Goal: Communication & Community: Answer question/provide support

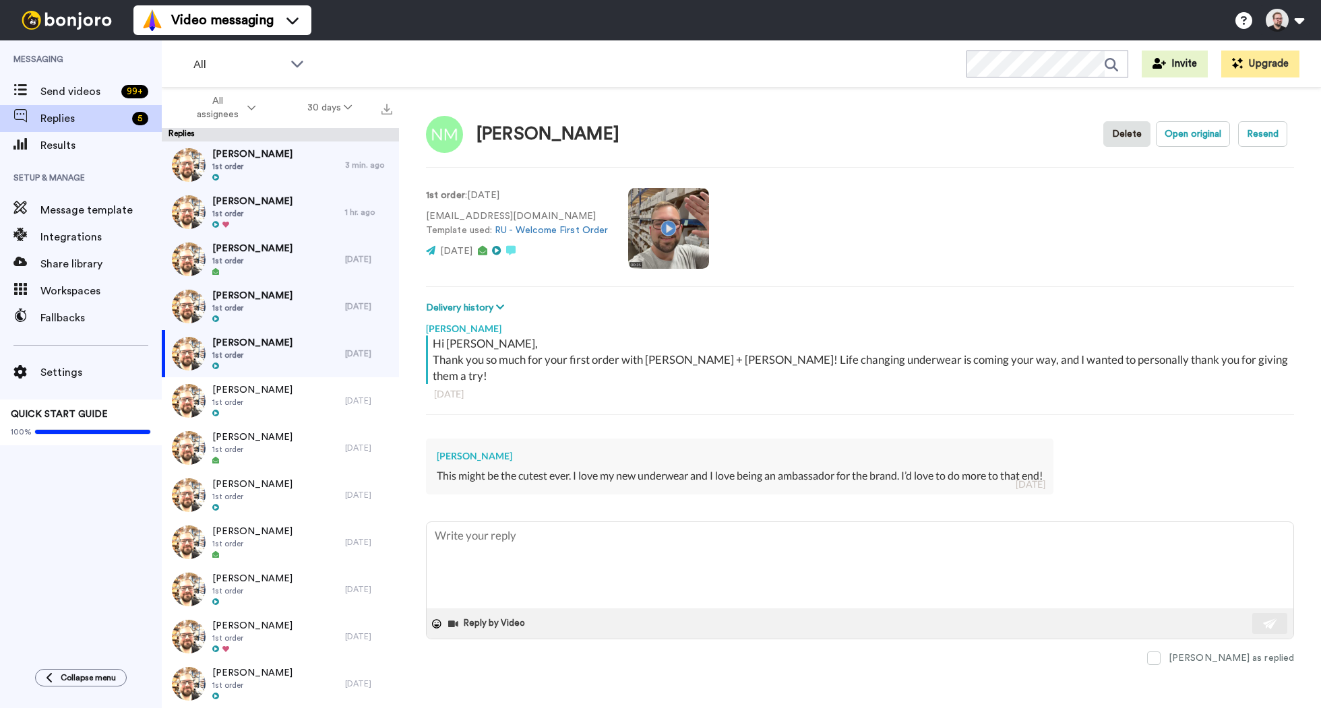
type textarea "x"
click at [516, 523] on textarea at bounding box center [860, 565] width 867 height 86
type textarea "H"
type textarea "x"
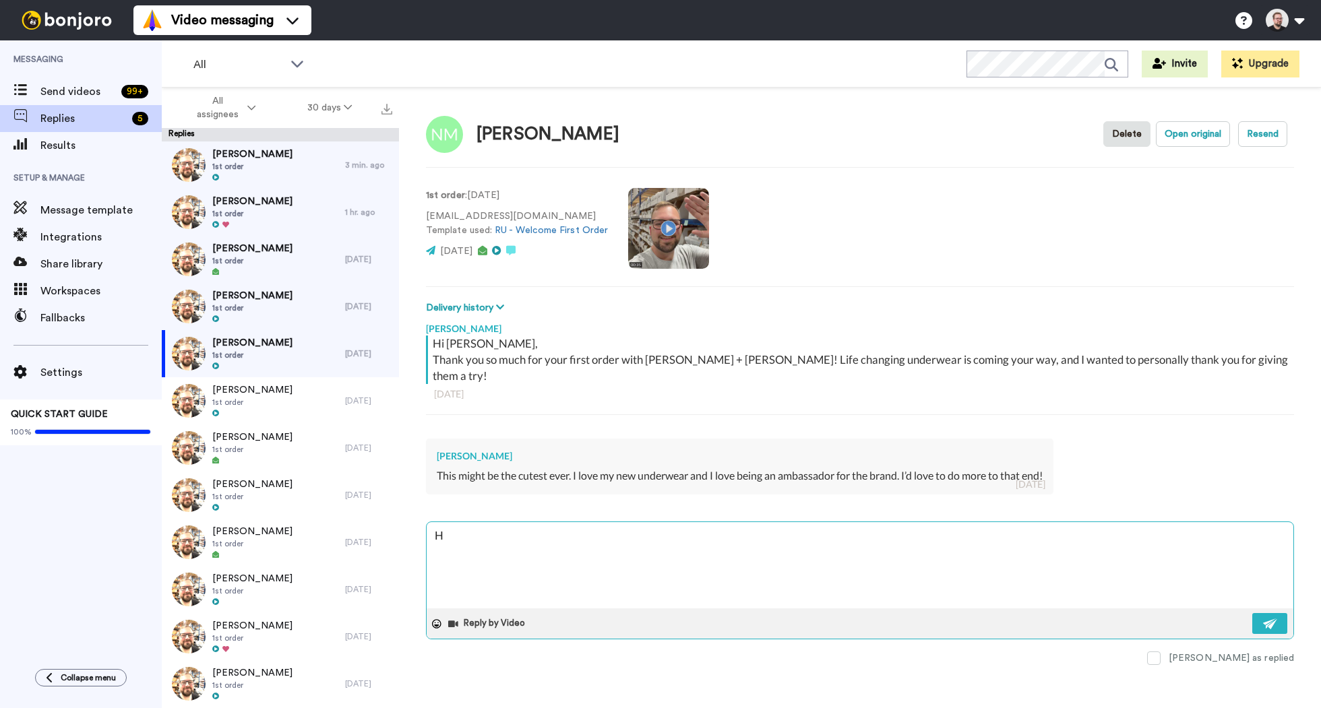
type textarea "He"
type textarea "x"
type textarea "Hey"
type textarea "x"
type textarea "Hey"
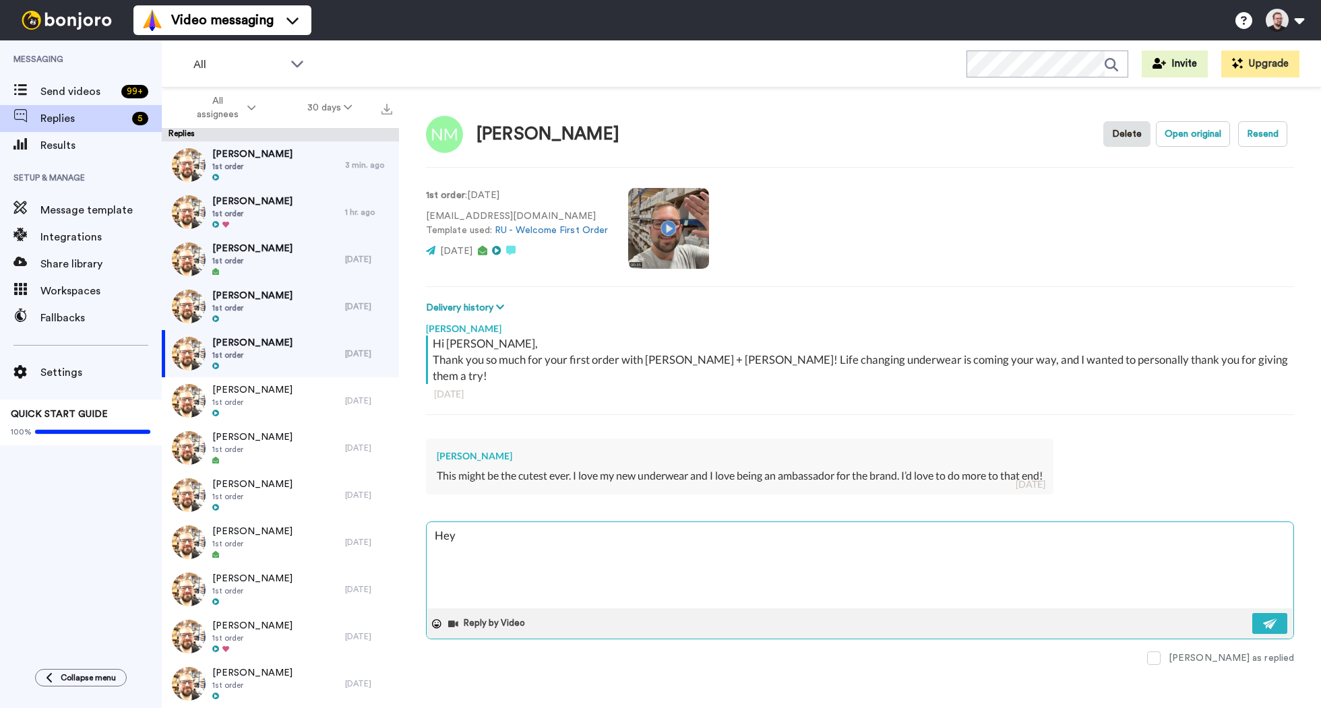
type textarea "x"
type textarea "Hey N"
type textarea "x"
type textarea "Hey [PERSON_NAME]"
type textarea "x"
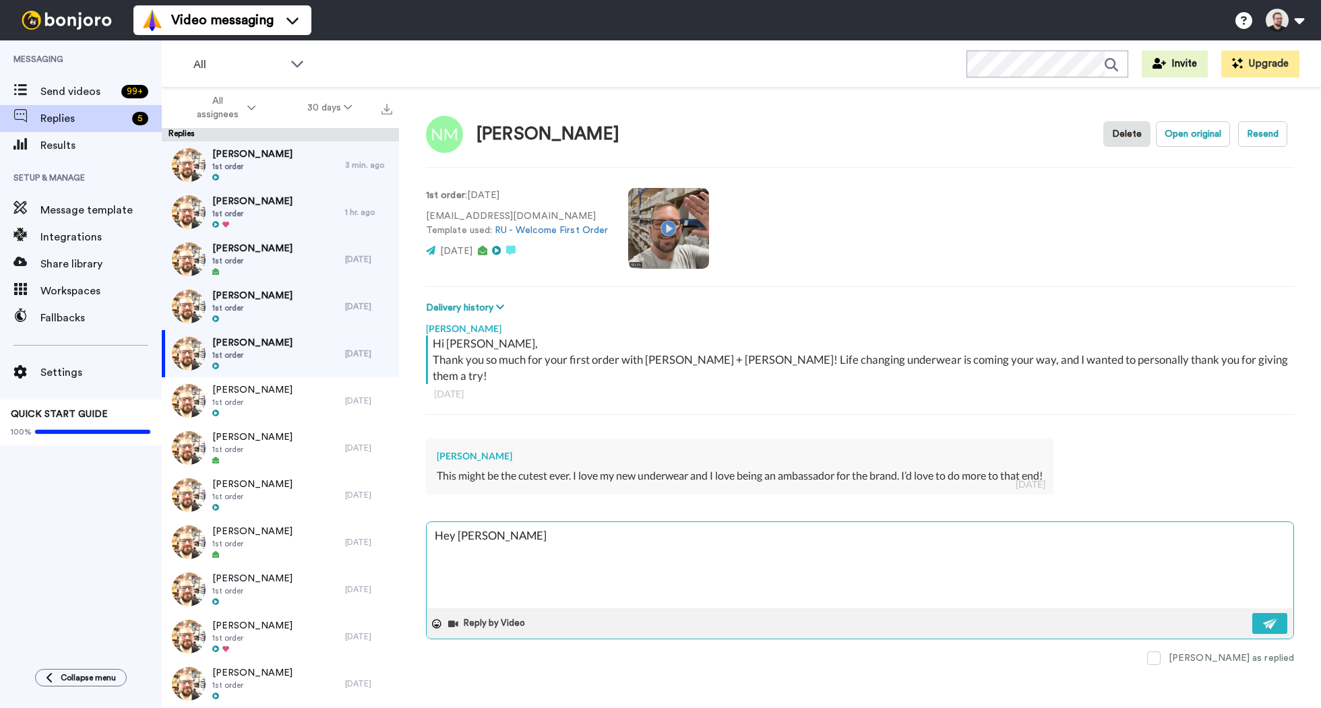
type textarea "Hey [PERSON_NAME]"
type textarea "x"
type textarea "Hey Nadi"
type textarea "x"
type textarea "Hey [PERSON_NAME]"
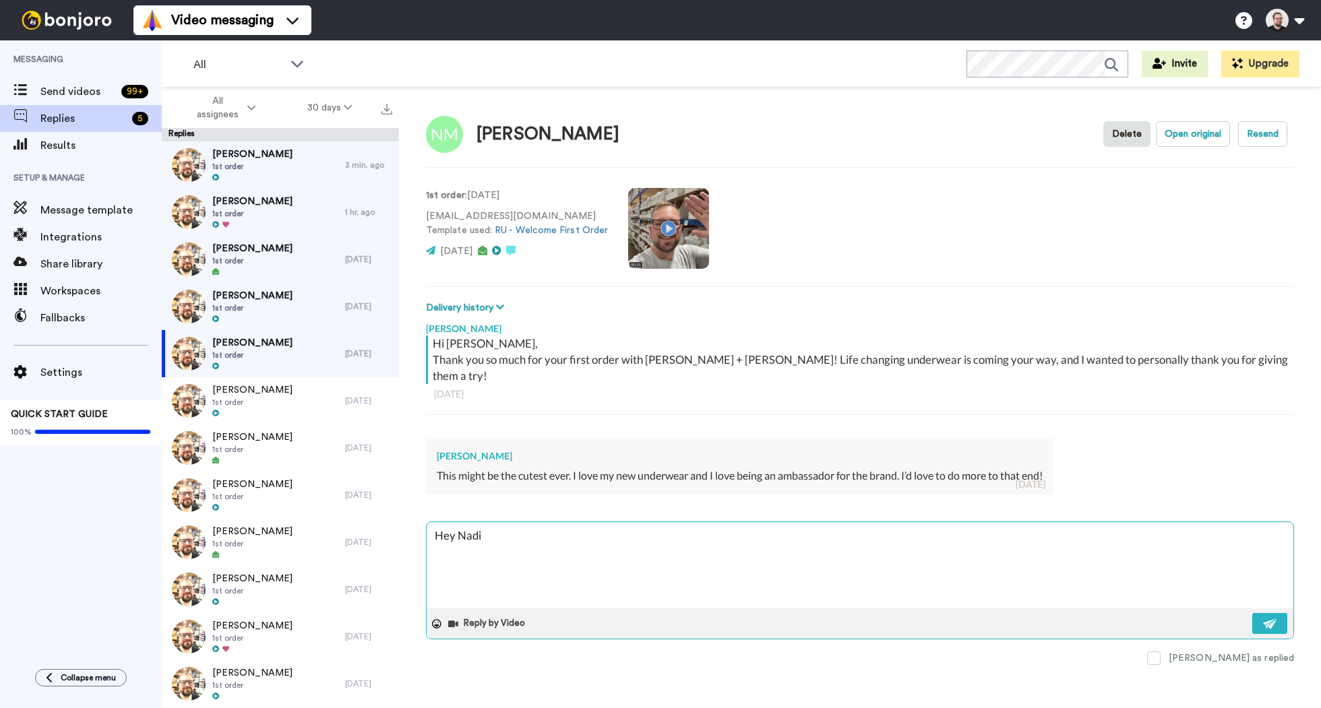
type textarea "x"
type textarea "Hey [PERSON_NAME],"
type textarea "x"
type textarea "Hey [PERSON_NAME],"
type textarea "x"
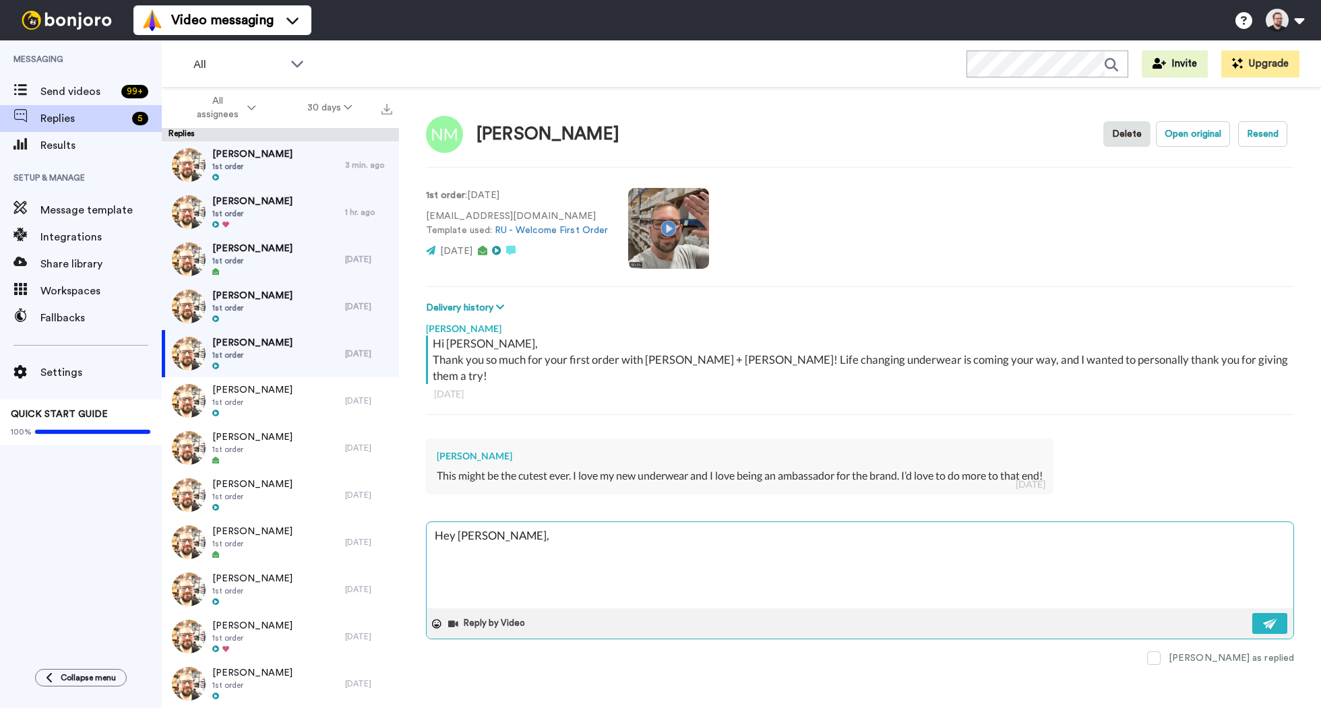
type textarea "Hey [PERSON_NAME],"
type textarea "x"
type textarea "Hey [PERSON_NAME],"
type textarea "x"
type textarea "Hey [PERSON_NAME], I"
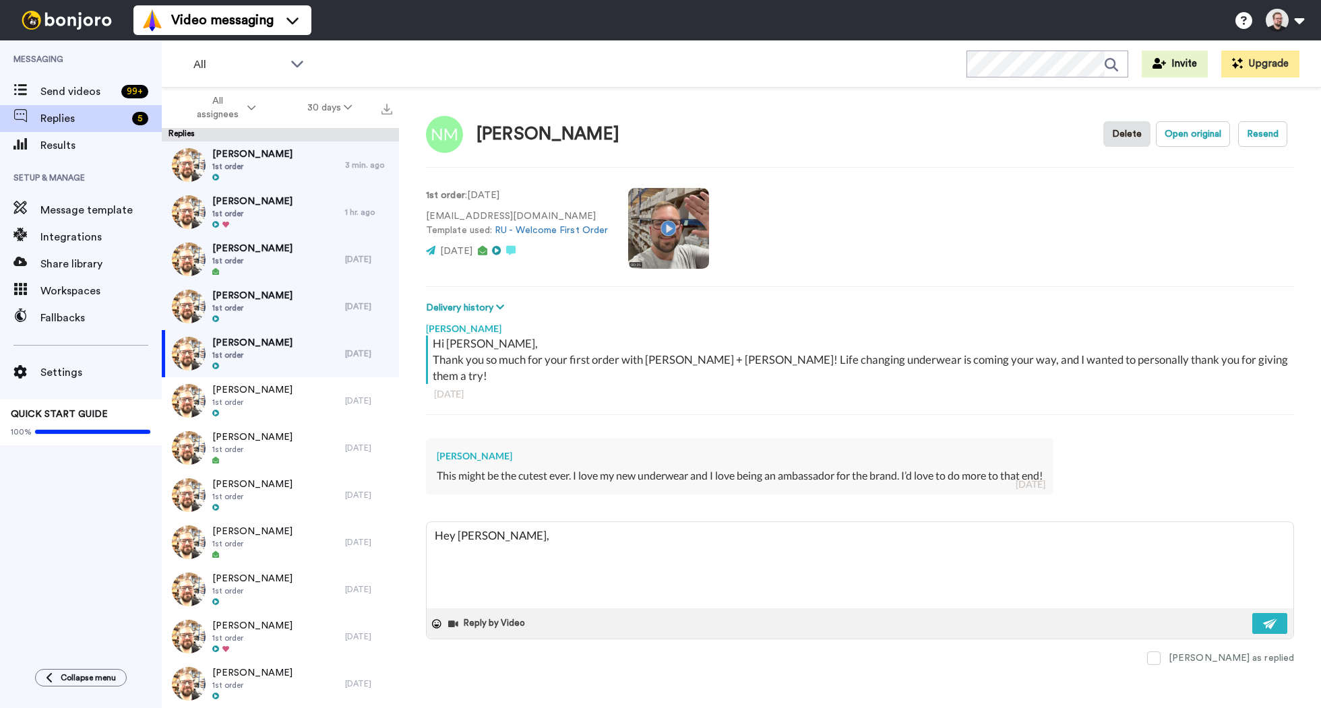
type textarea "x"
type textarea "Hey [PERSON_NAME], I'"
type textarea "x"
type textarea "Hey [PERSON_NAME], I'm"
type textarea "x"
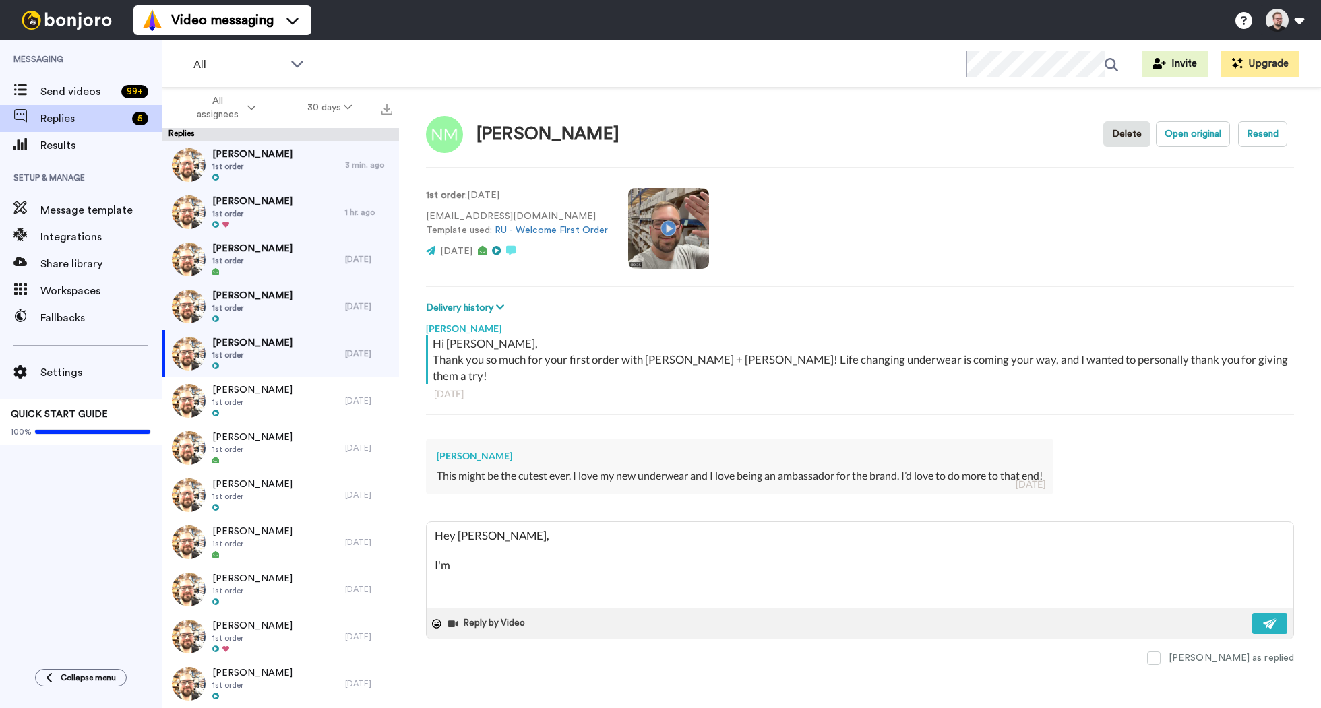
type textarea "Hey [PERSON_NAME], I'm"
type textarea "x"
type textarea "Hey [PERSON_NAME], I'm s"
type textarea "x"
type textarea "Hey [PERSON_NAME], I'm so"
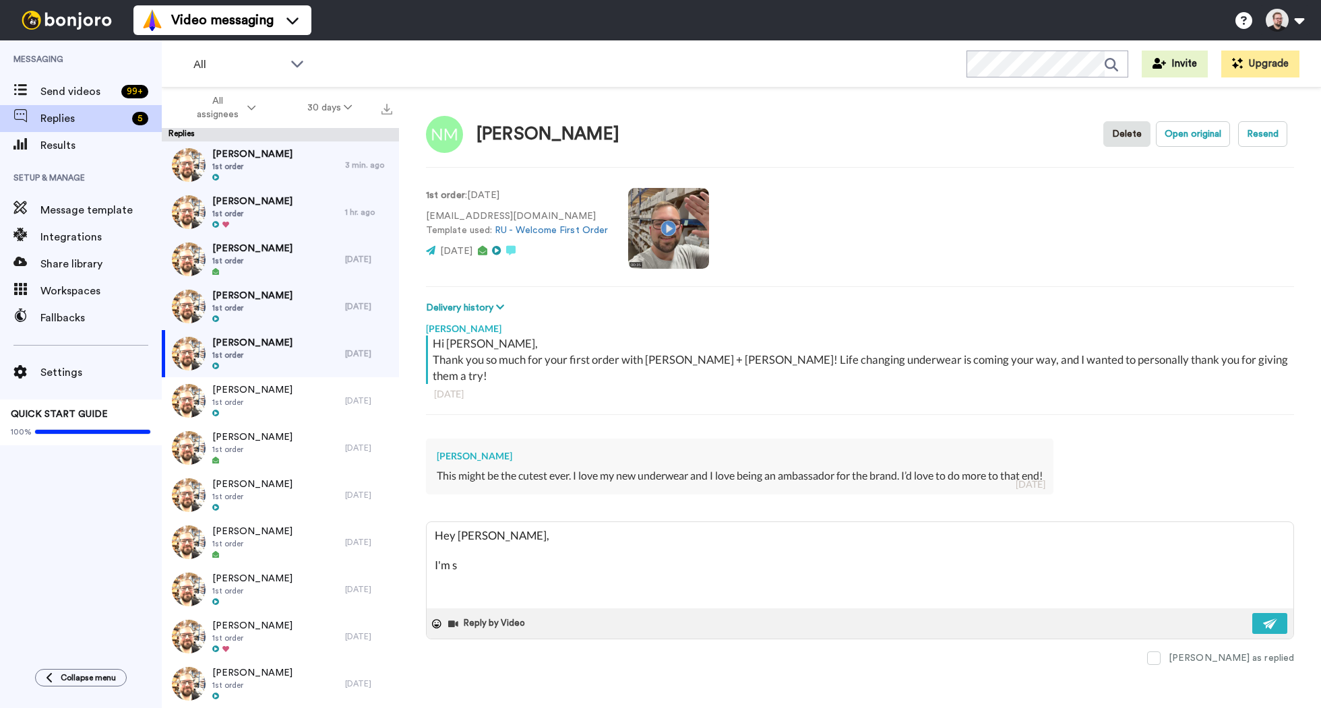
type textarea "x"
type textarea "Hey [PERSON_NAME], I'm so"
type textarea "x"
type textarea "Hey [PERSON_NAME], I'm so h"
type textarea "x"
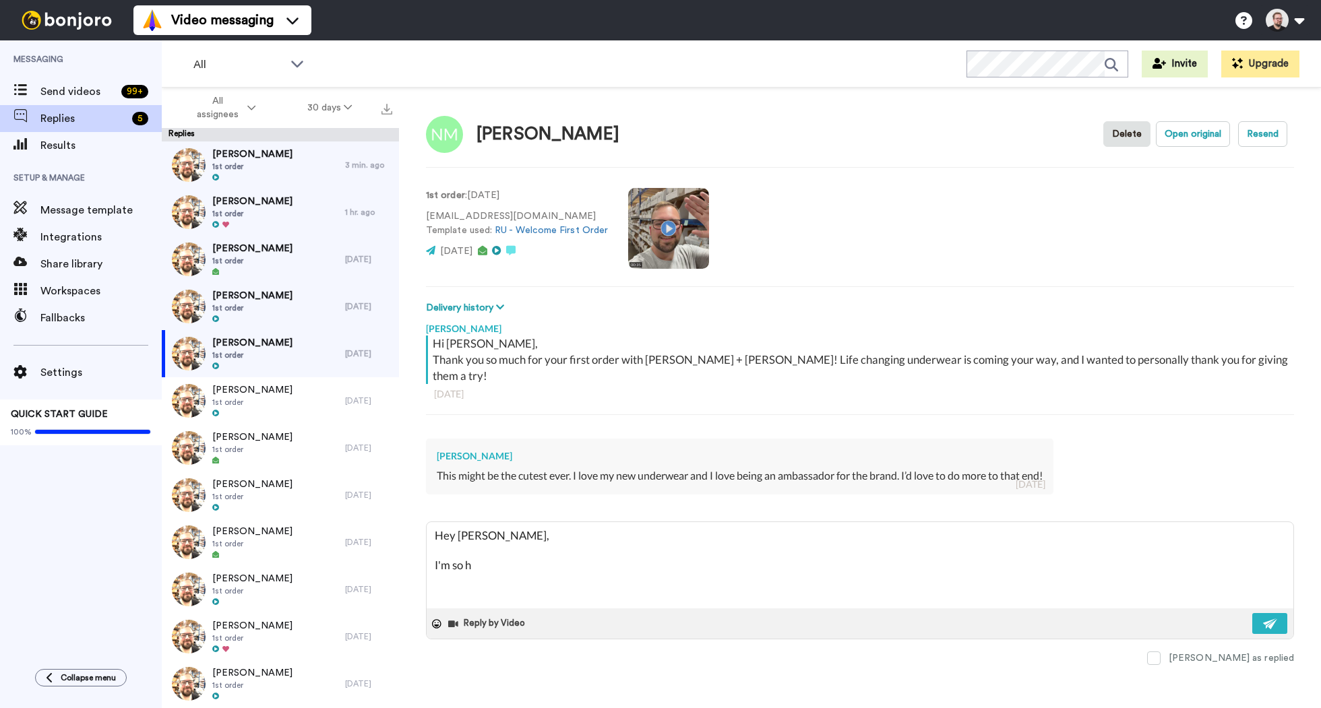
type textarea "Hey [PERSON_NAME], I'm so ha"
type textarea "x"
type textarea "Hey [PERSON_NAME], I'm so hap"
type textarea "x"
type textarea "Hey [PERSON_NAME], I'm so happ"
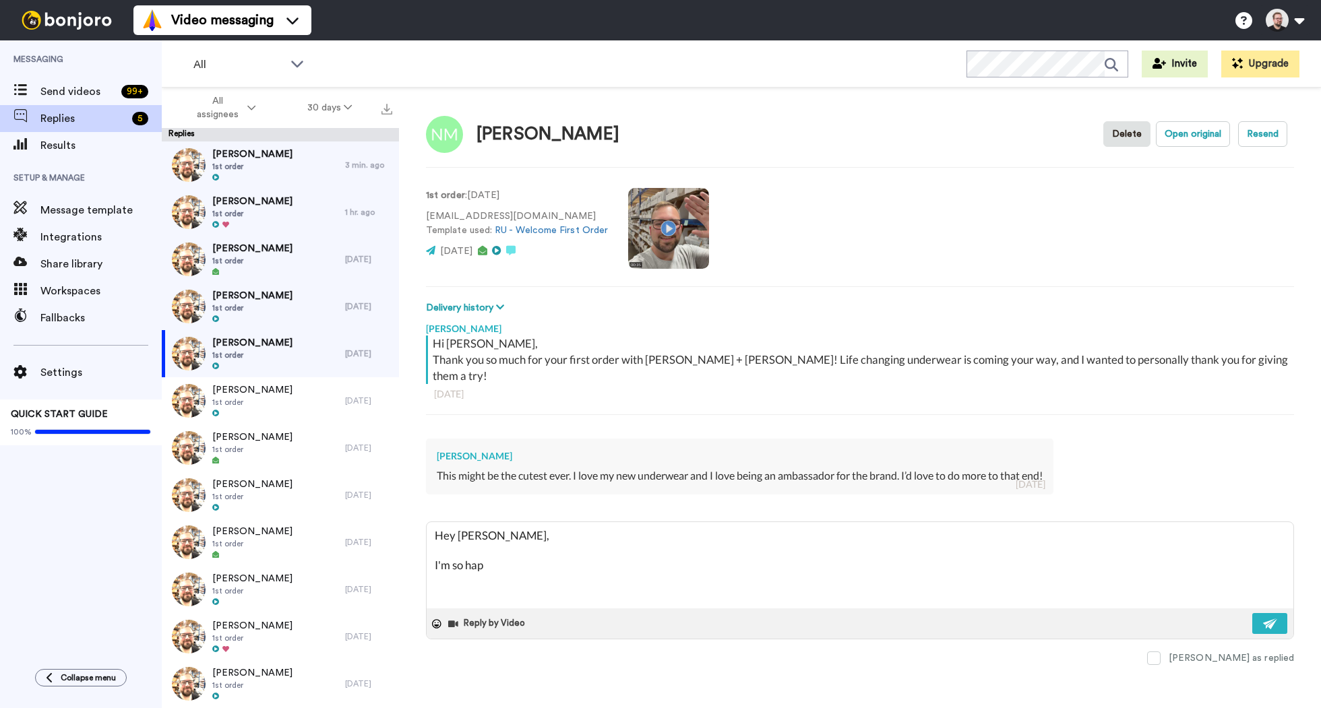
type textarea "x"
type textarea "Hey [PERSON_NAME], I'm so happy"
type textarea "x"
type textarea "Hey [PERSON_NAME], I'm so happy"
type textarea "x"
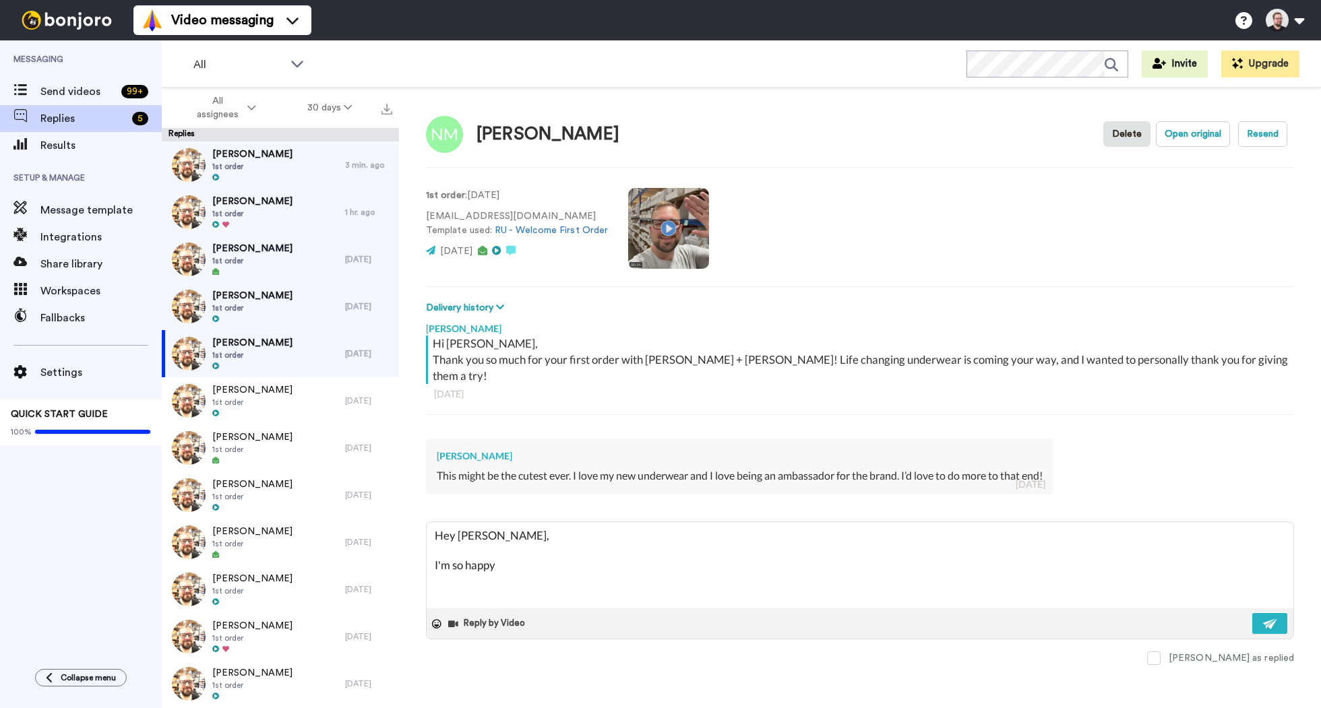
type textarea "Hey [PERSON_NAME], I'm so happy t"
type textarea "x"
type textarea "Hey [PERSON_NAME], I'm so happy to"
type textarea "x"
type textarea "Hey [PERSON_NAME], I'm so happy to"
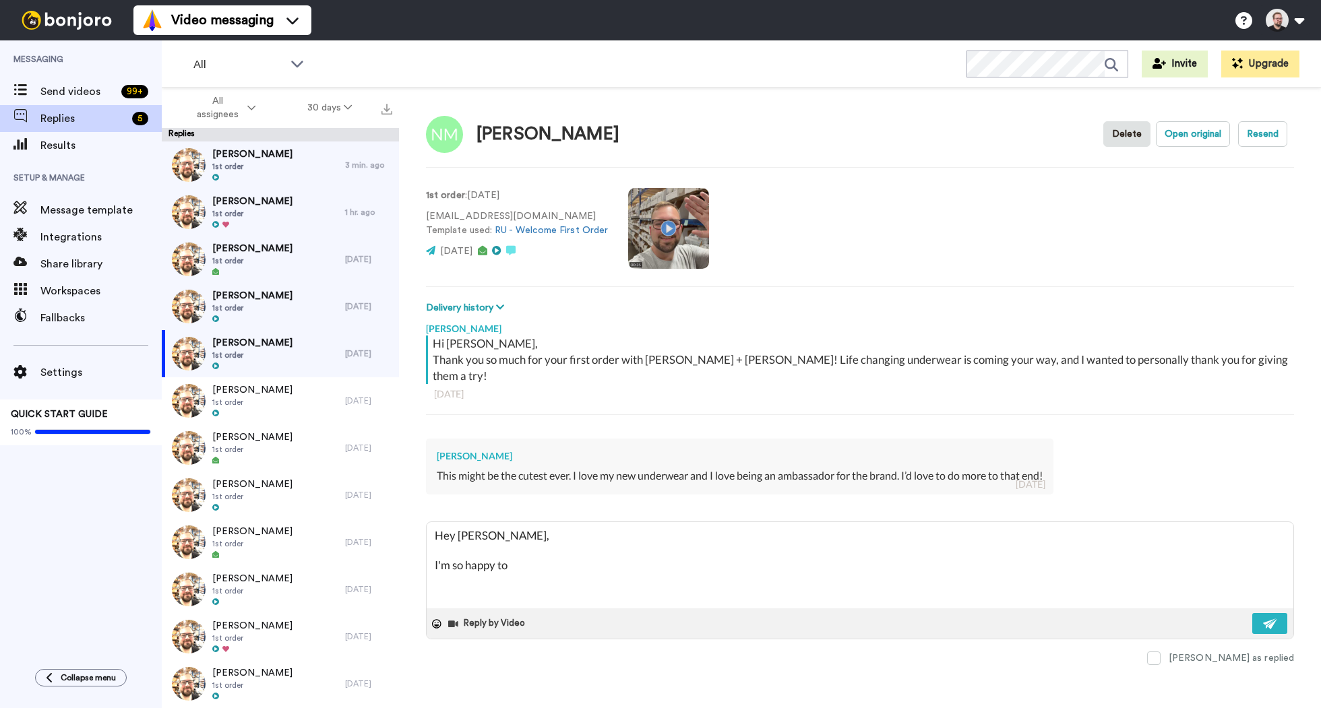
type textarea "x"
type textarea "Hey [PERSON_NAME], I'm so happy to h"
type textarea "x"
type textarea "Hey [PERSON_NAME], I'm so happy to he"
type textarea "x"
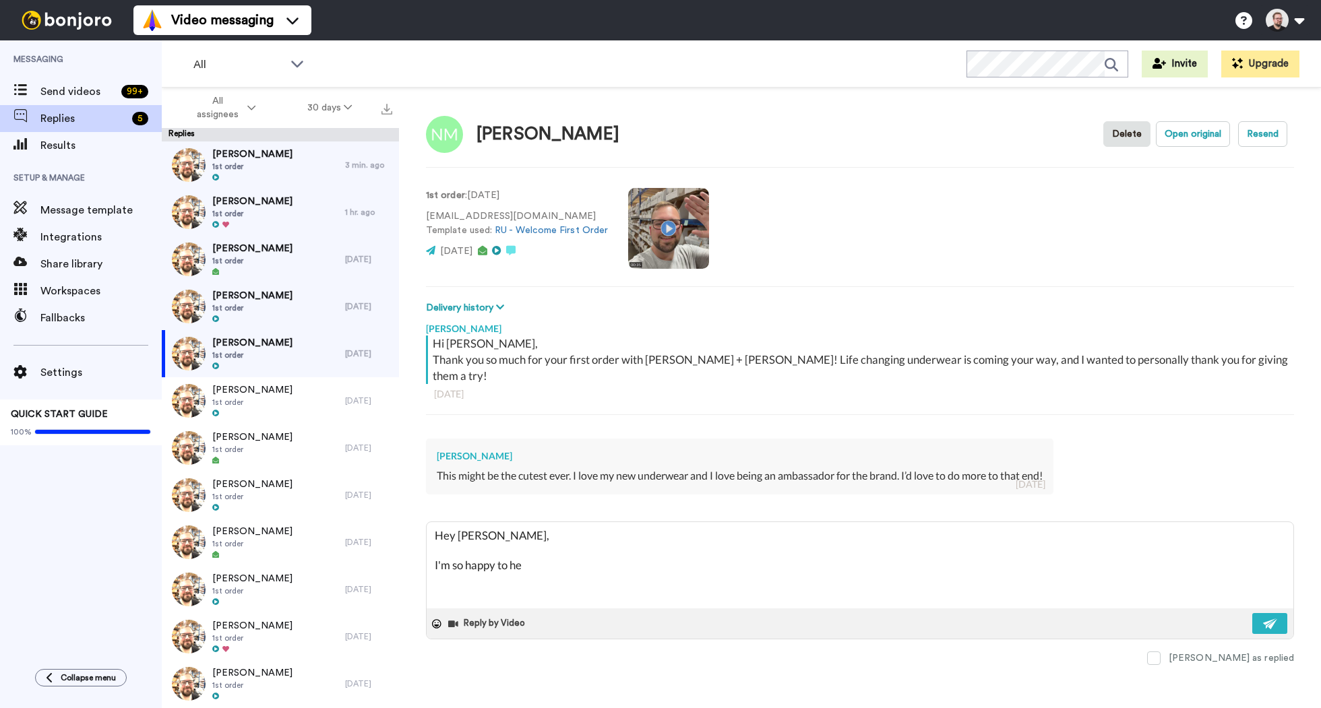
type textarea "Hey [PERSON_NAME], I'm so happy to hea"
type textarea "x"
type textarea "Hey [PERSON_NAME], I'm so happy to hear"
type textarea "x"
type textarea "Hey [PERSON_NAME], I'm so happy to hear"
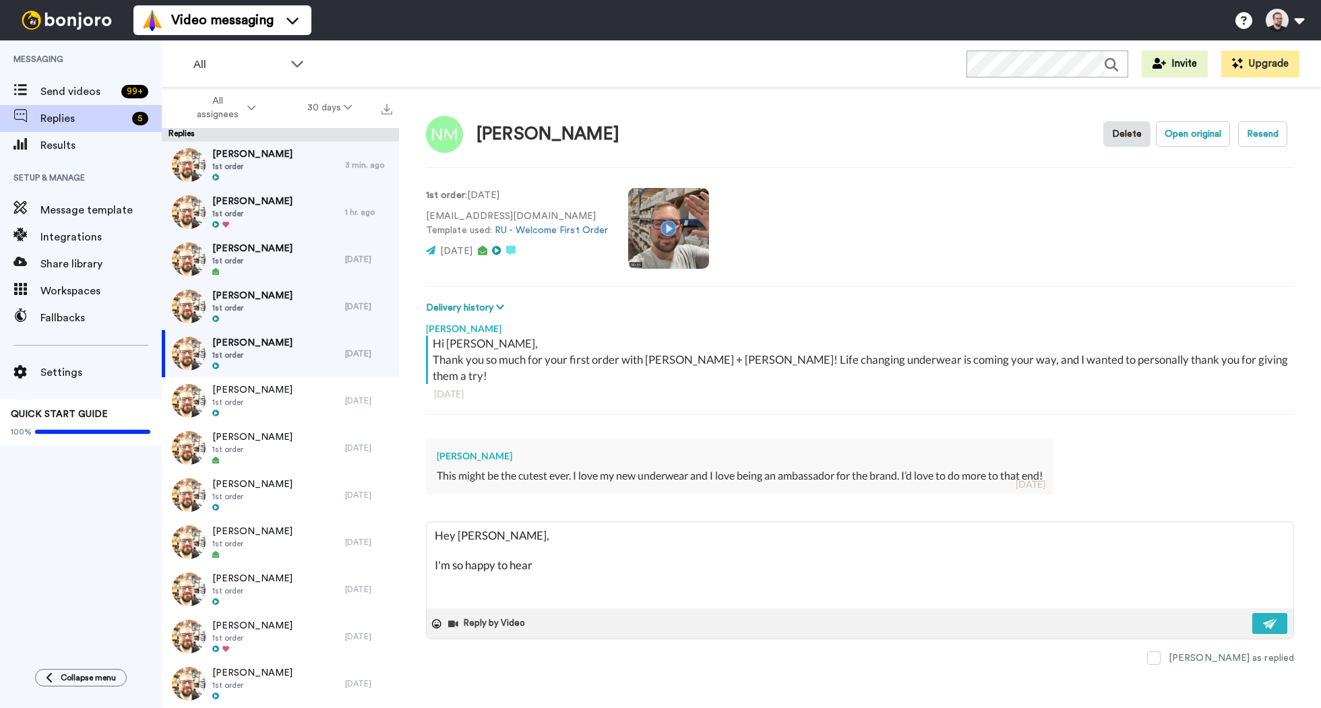
type textarea "x"
type textarea "Hey [PERSON_NAME], I'm so happy to hear y"
type textarea "x"
type textarea "Hey [PERSON_NAME], I'm so happy to hear yo"
type textarea "x"
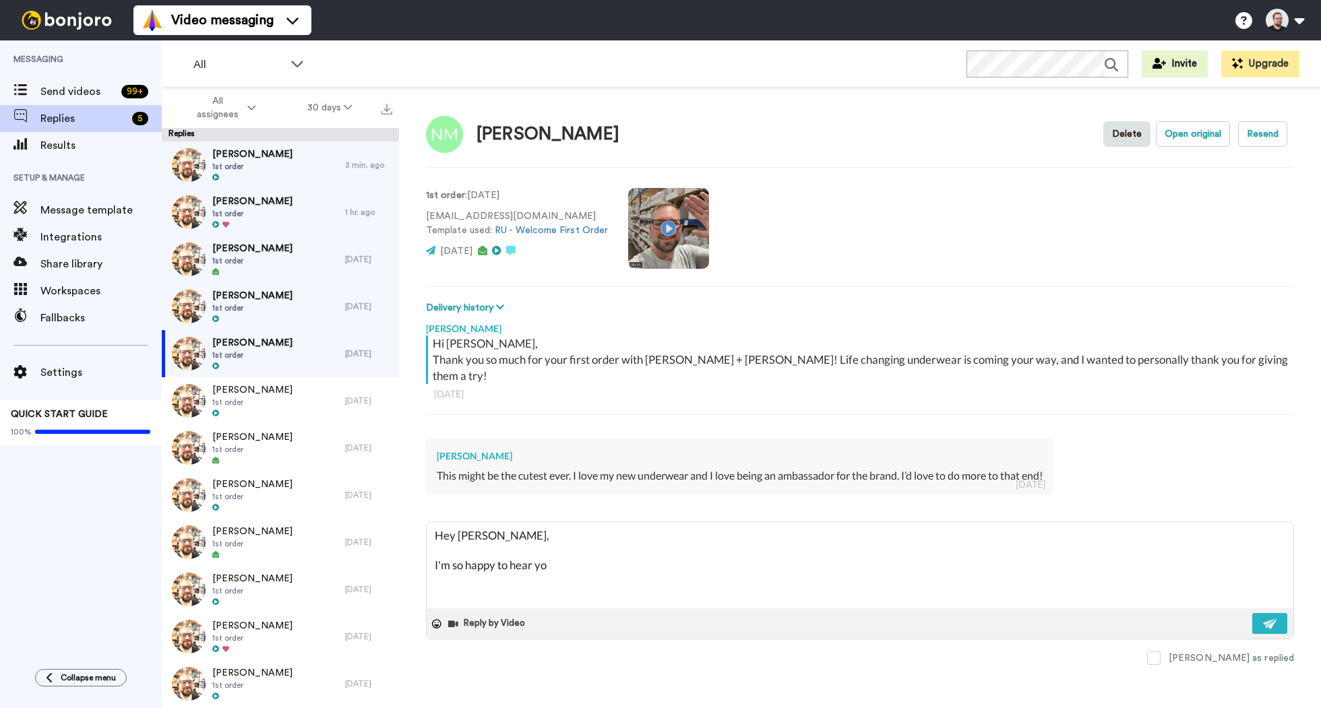
type textarea "Hey [PERSON_NAME], I'm so happy to hear you"
type textarea "x"
type textarea "Hey [PERSON_NAME], I'm so happy to hear you'"
type textarea "x"
type textarea "Hey [PERSON_NAME], I'm so happy to hear you'r"
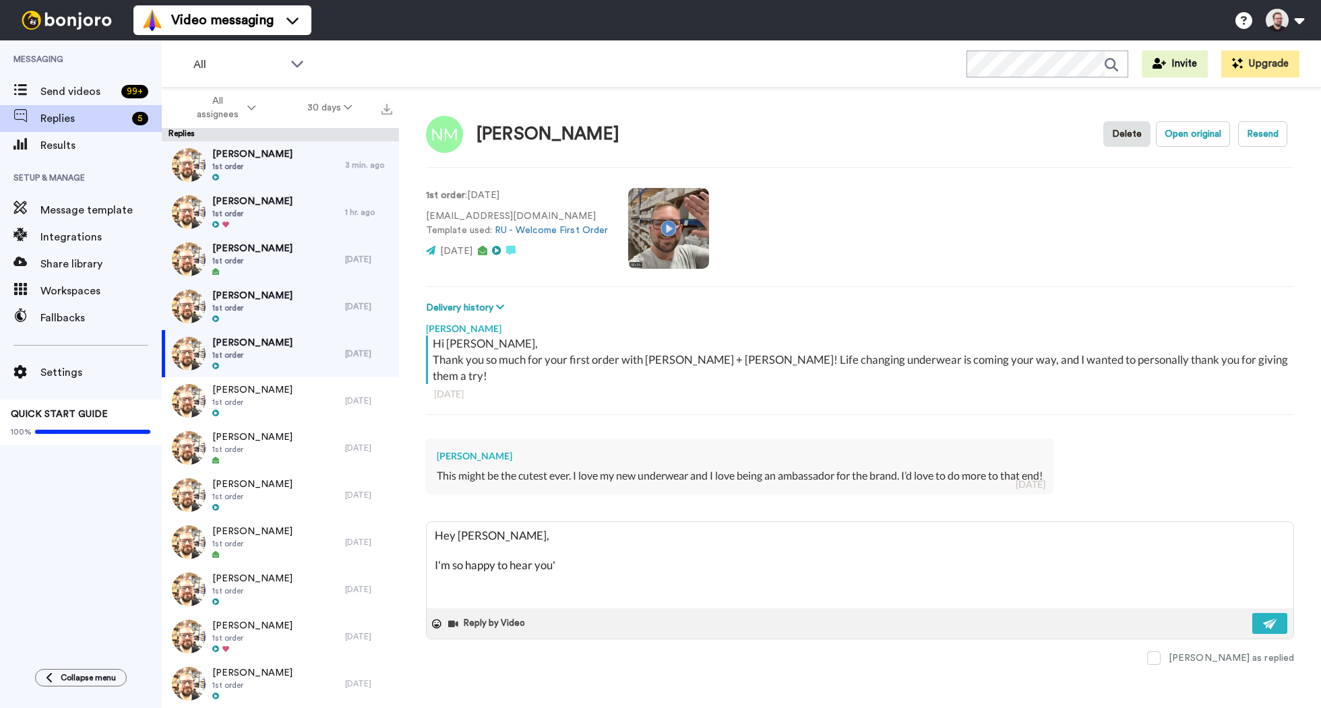
type textarea "x"
type textarea "Hey [PERSON_NAME], I'm so happy to hear you're"
type textarea "x"
type textarea "Hey [PERSON_NAME], I'm so happy to hear you're"
type textarea "x"
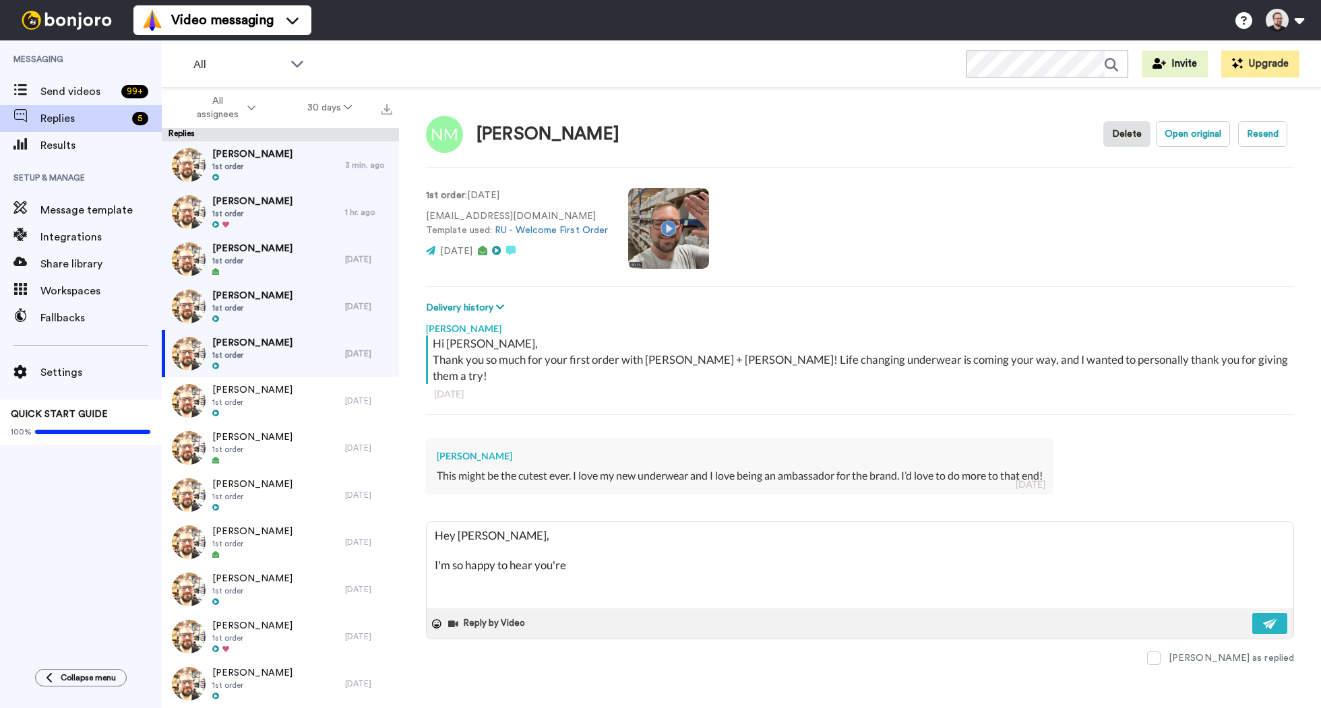
type textarea "Hey [PERSON_NAME], I'm so happy to hear you're l"
type textarea "x"
type textarea "Hey [PERSON_NAME], I'm so happy to hear you're lo"
type textarea "x"
type textarea "Hey [PERSON_NAME], I'm so happy to hear you're lov"
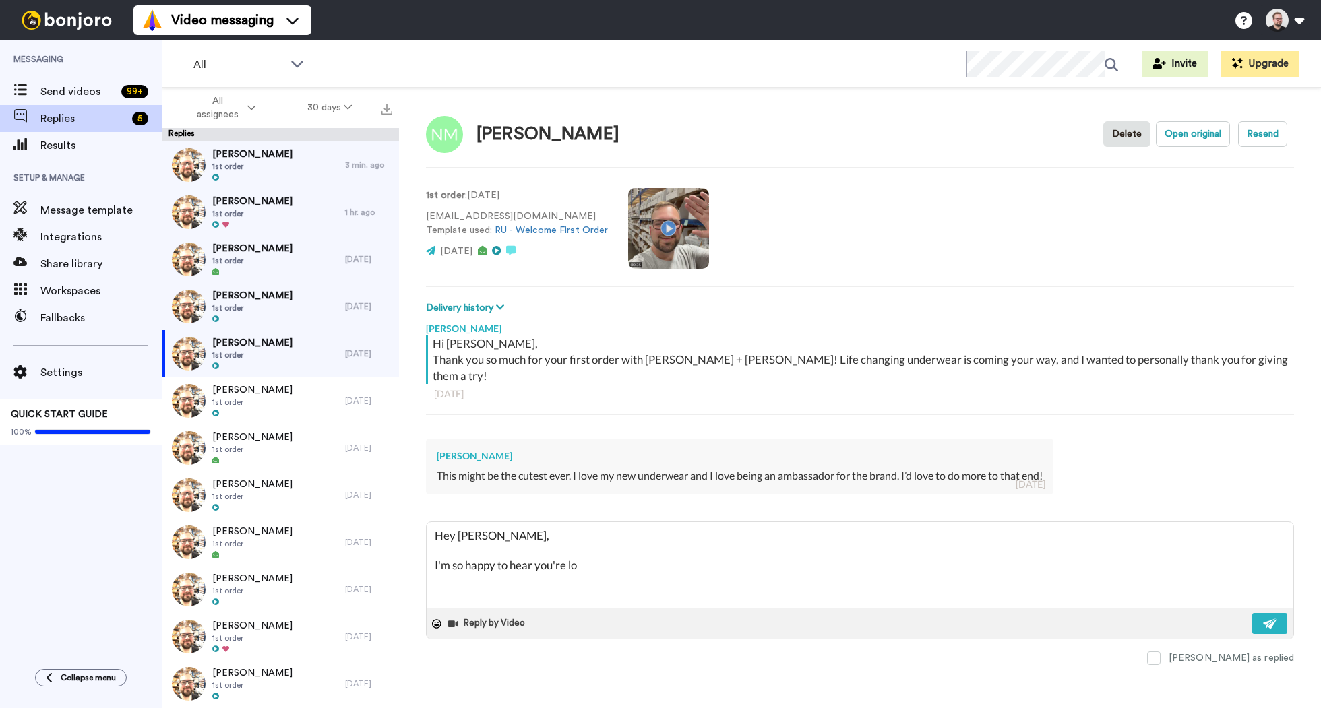
type textarea "x"
type textarea "Hey [PERSON_NAME], I'm so happy to hear you're lovi"
type textarea "x"
type textarea "Hey [PERSON_NAME], I'm so happy to hear you're lovin"
type textarea "x"
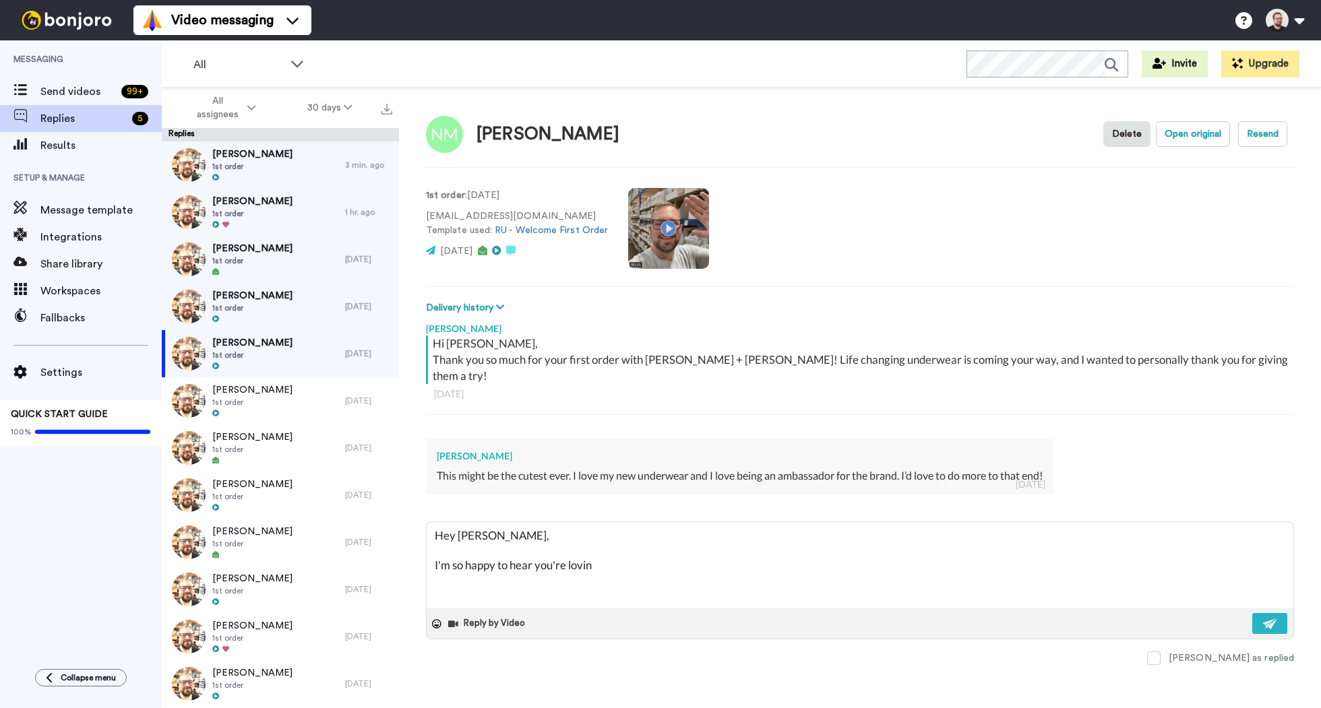
type textarea "Hey [PERSON_NAME], I'm so happy to hear you're loving"
type textarea "x"
type textarea "Hey [PERSON_NAME], I'm so happy to hear you're loving"
type textarea "x"
type textarea "Hey [PERSON_NAME], I'm so happy to hear you're loving t"
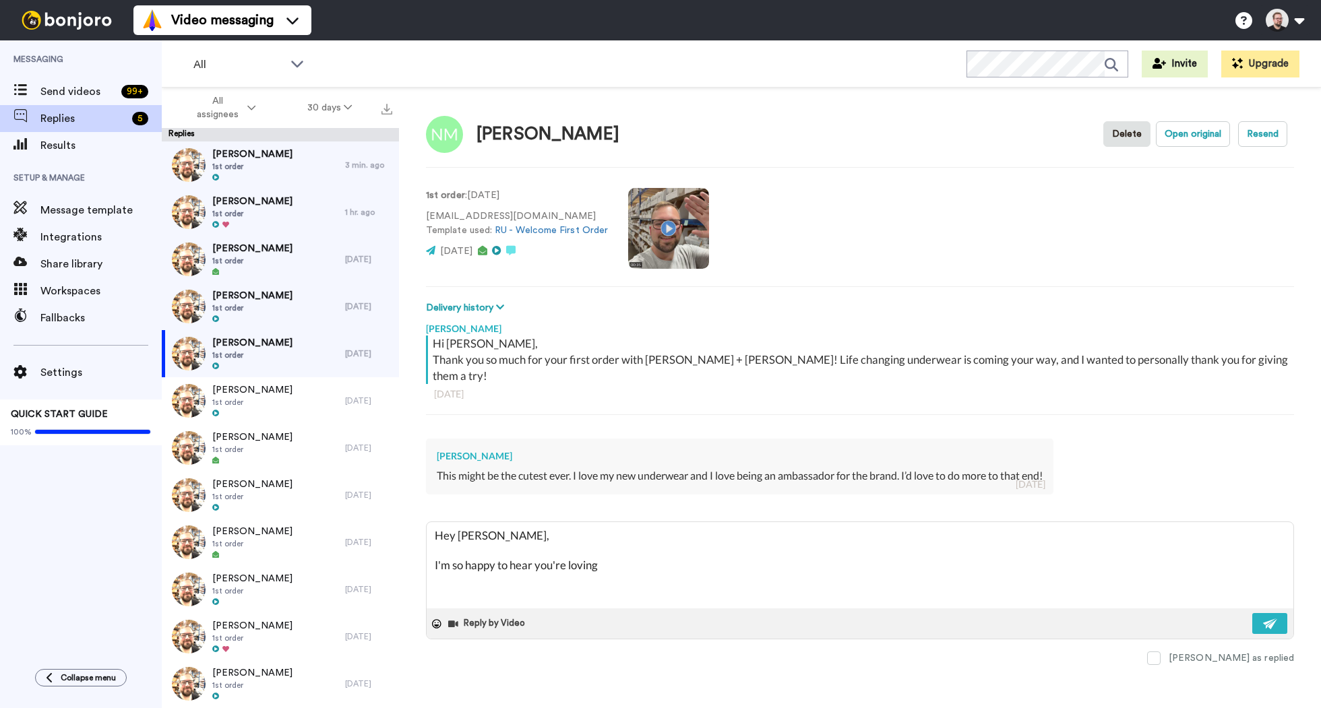
type textarea "x"
type textarea "Hey [PERSON_NAME], I'm so happy to hear you're loving th"
type textarea "x"
type textarea "Hey [PERSON_NAME], I'm so happy to hear you're loving the"
type textarea "x"
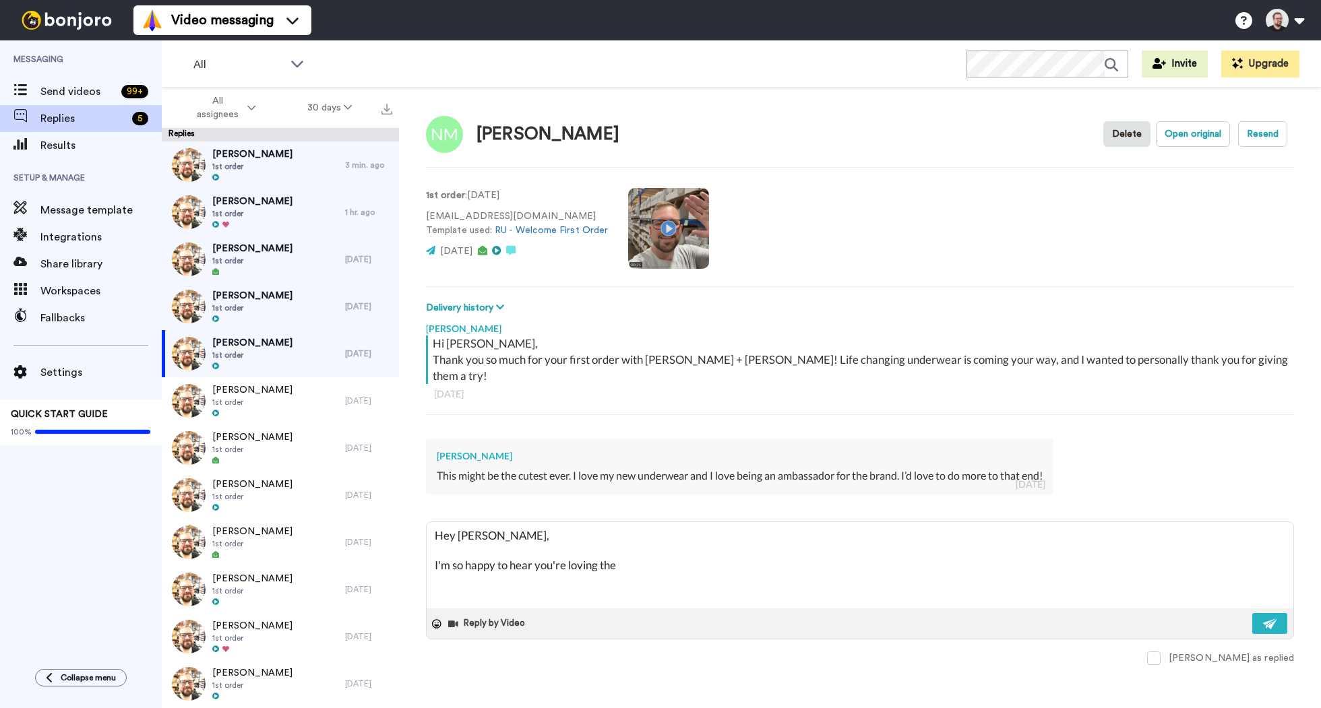
type textarea "Hey [PERSON_NAME], I'm so happy to hear you're loving the"
type textarea "x"
type textarea "Hey [PERSON_NAME], I'm so happy to hear you're loving the u"
type textarea "x"
type textarea "Hey [PERSON_NAME], I'm so happy to hear you're loving the un"
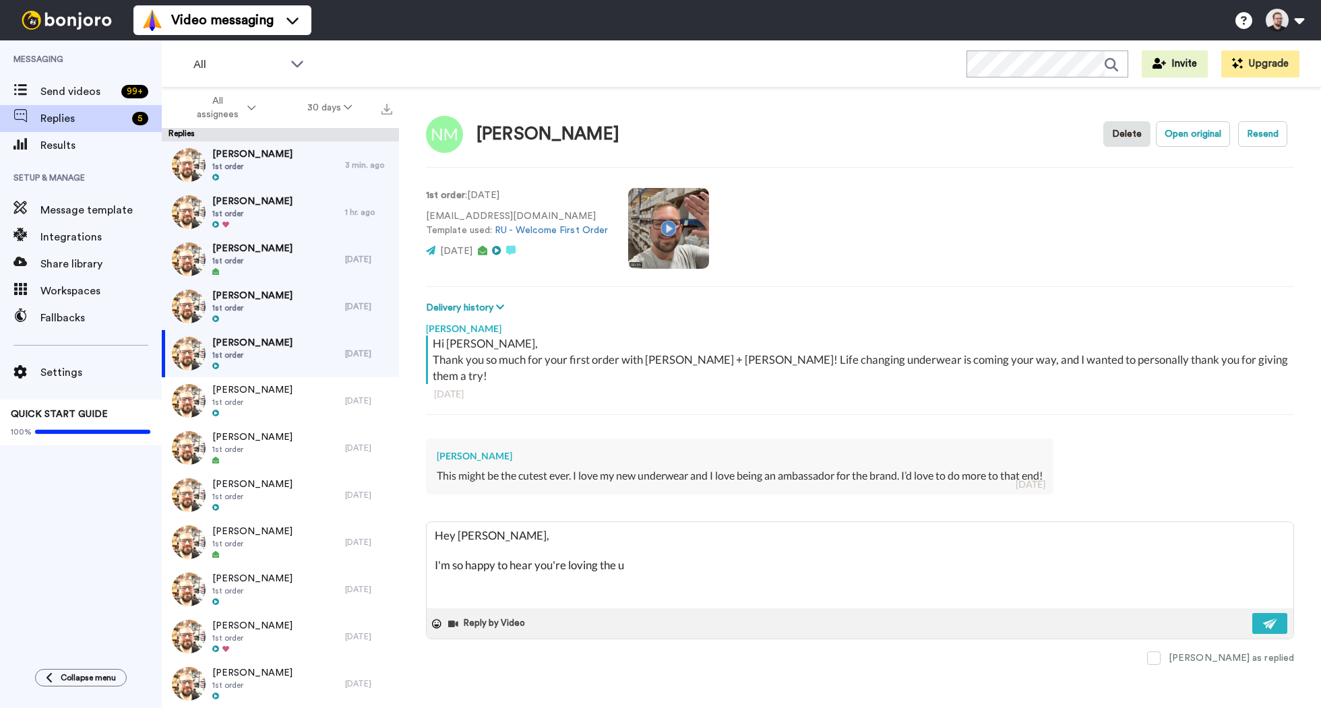
type textarea "x"
type textarea "Hey [PERSON_NAME], I'm so happy to hear you're loving the und"
type textarea "x"
type textarea "Hey [PERSON_NAME], I'm so happy to hear you're loving the unde"
type textarea "x"
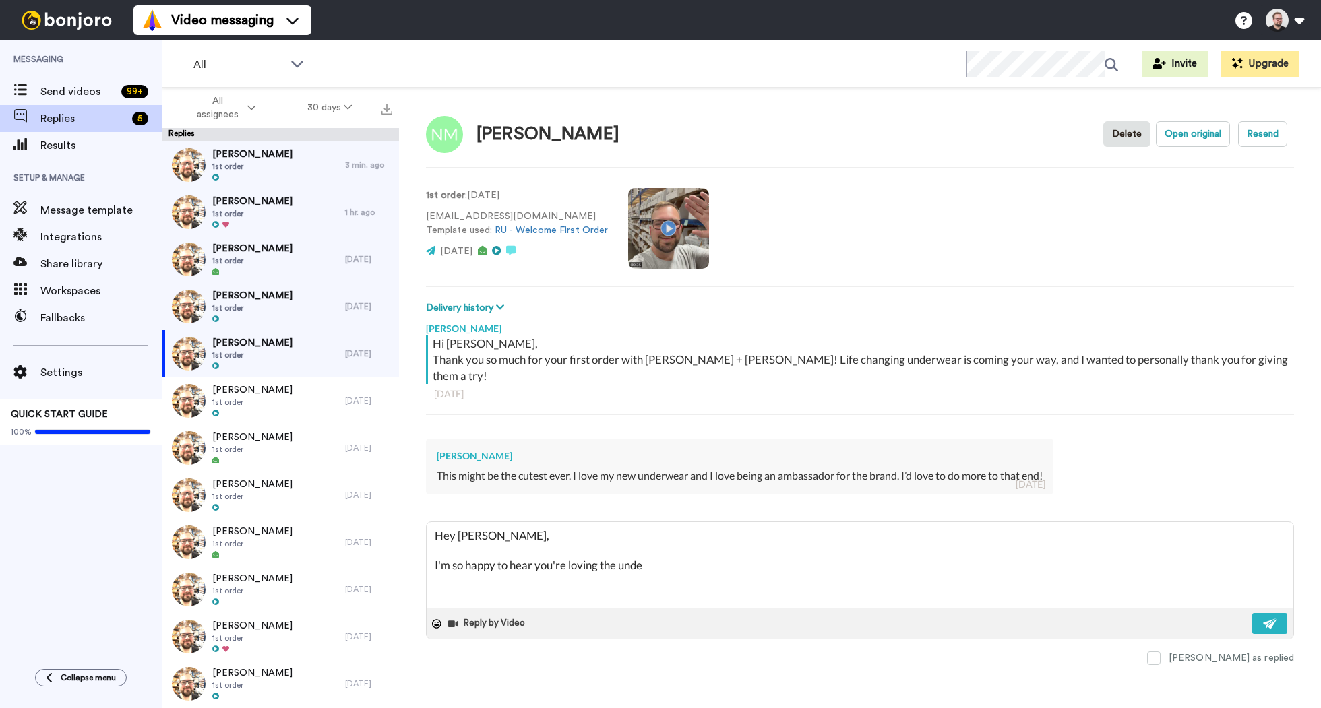
type textarea "Hey [PERSON_NAME], I'm so happy to hear you're loving the under"
type textarea "x"
type textarea "Hey [PERSON_NAME], I'm so happy to hear you're loving the underw"
type textarea "x"
type textarea "Hey [PERSON_NAME], I'm so happy to hear you're loving the underwe"
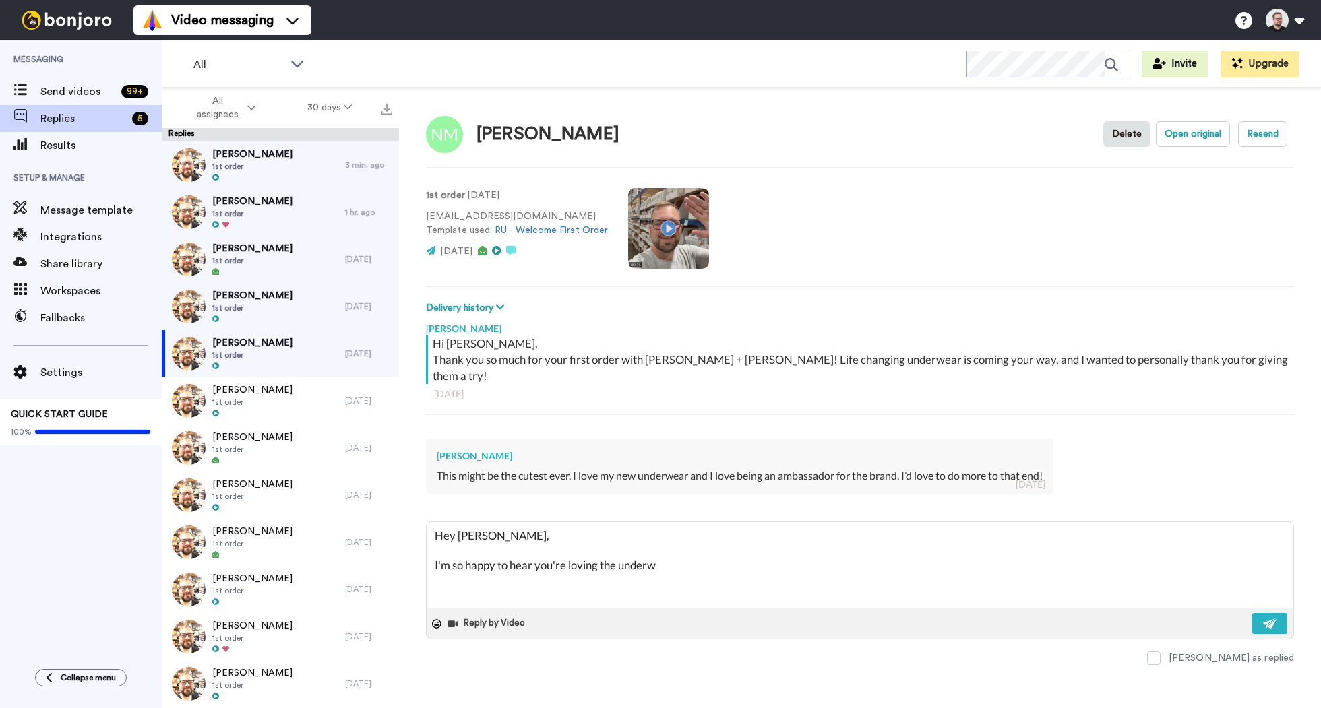
type textarea "x"
type textarea "Hey [PERSON_NAME], I'm so happy to hear you're loving the underwea"
type textarea "x"
type textarea "Hey [PERSON_NAME], I'm so happy to hear you're loving the underwear"
type textarea "x"
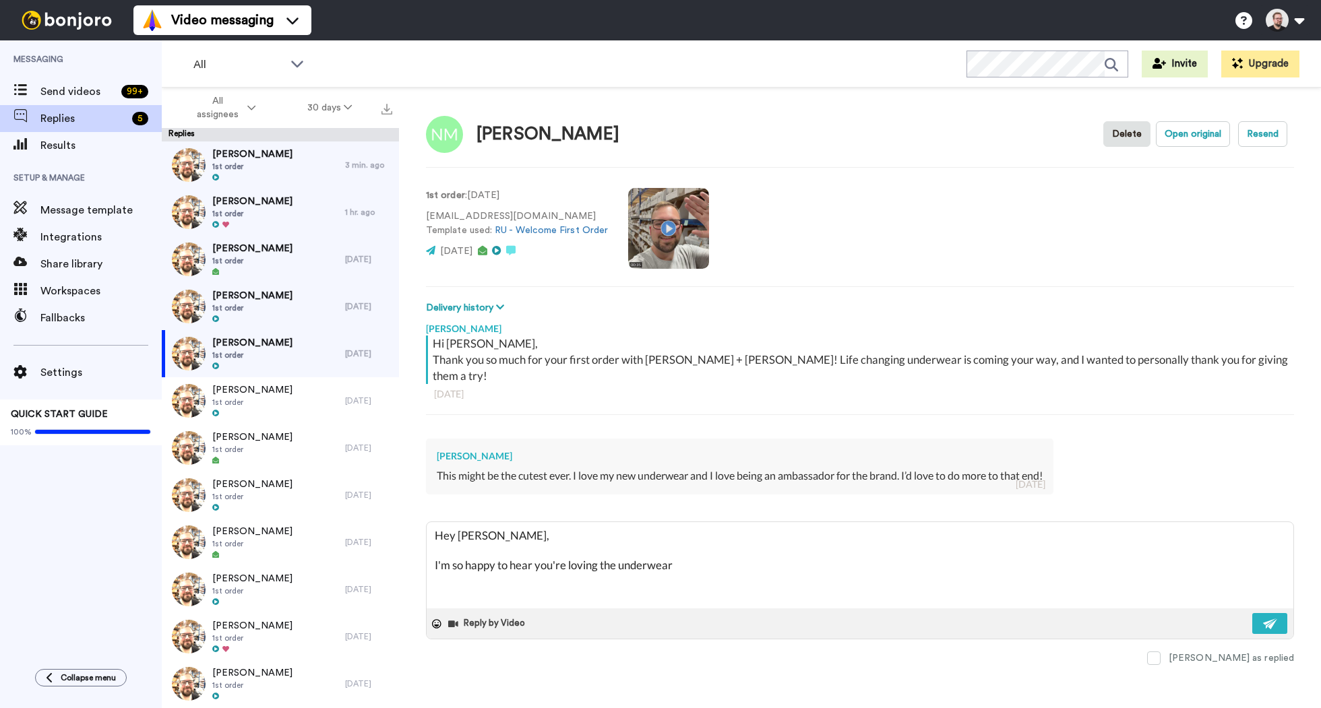
type textarea "Hey [PERSON_NAME], I'm so happy to hear you're loving the underwear"
type textarea "x"
type textarea "Hey [PERSON_NAME], I'm so happy to hear you're loving the underwear a"
type textarea "x"
type textarea "Hey [PERSON_NAME], I'm so happy to hear you're loving the underwear an"
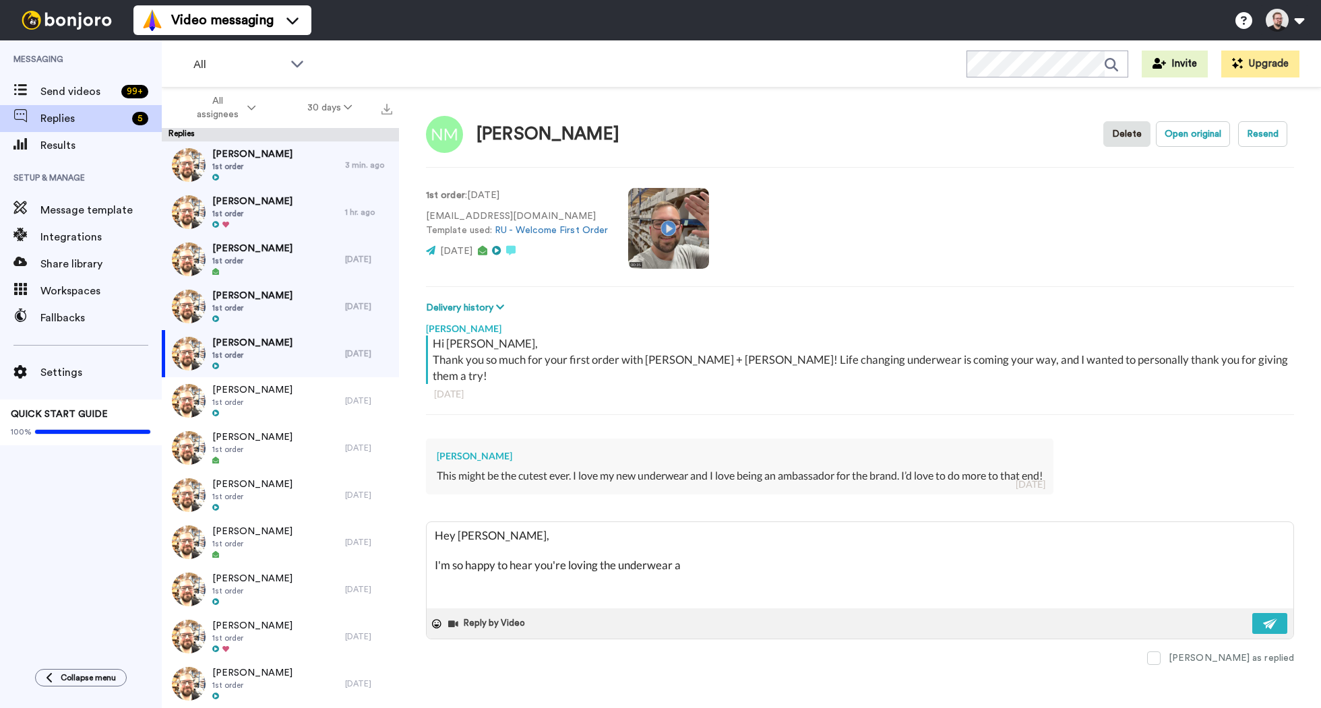
type textarea "x"
type textarea "Hey [PERSON_NAME], I'm so happy to hear you're loving the underwear and"
type textarea "x"
type textarea "Hey [PERSON_NAME], I'm so happy to hear you're loving the underwear and"
type textarea "x"
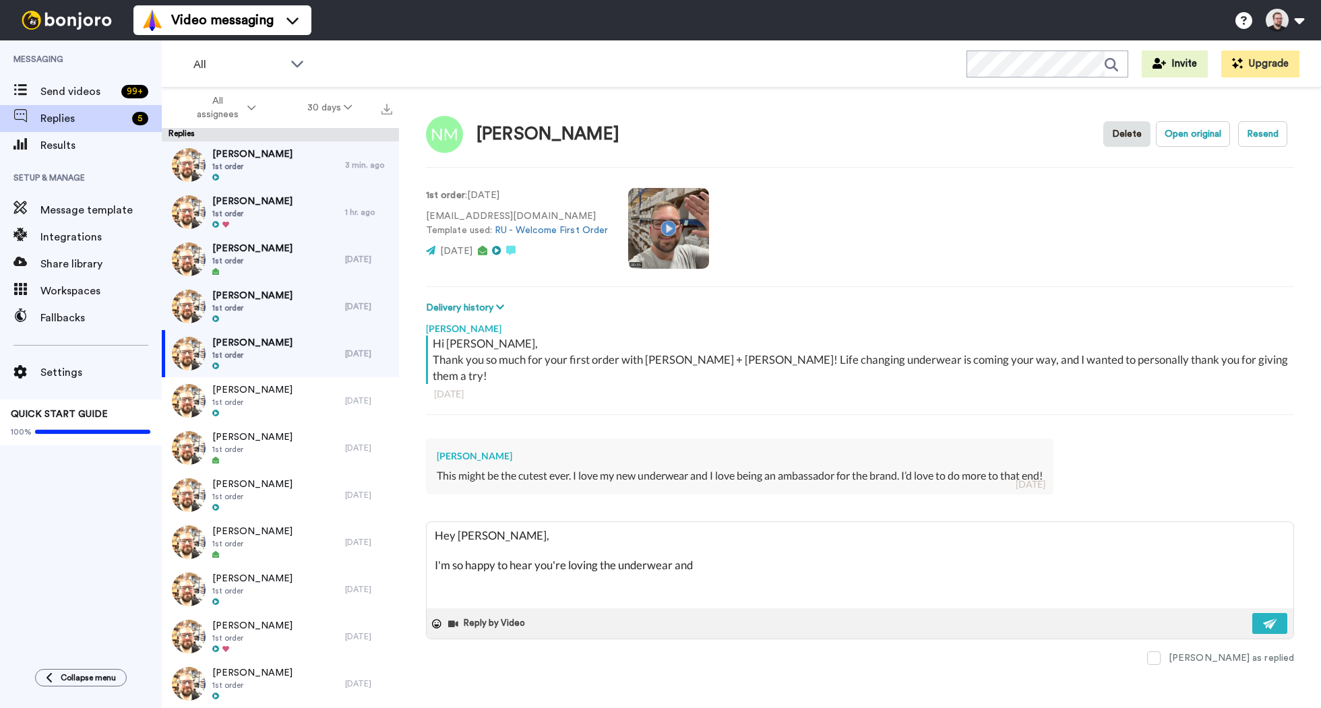
type textarea "Hey [PERSON_NAME], I'm so happy to hear you're loving the underwear and t"
type textarea "x"
type textarea "Hey [PERSON_NAME], I'm so happy to hear you're loving the underwear and th"
type textarea "x"
type textarea "Hey [PERSON_NAME], I'm so happy to hear you're loving the underwear and tha"
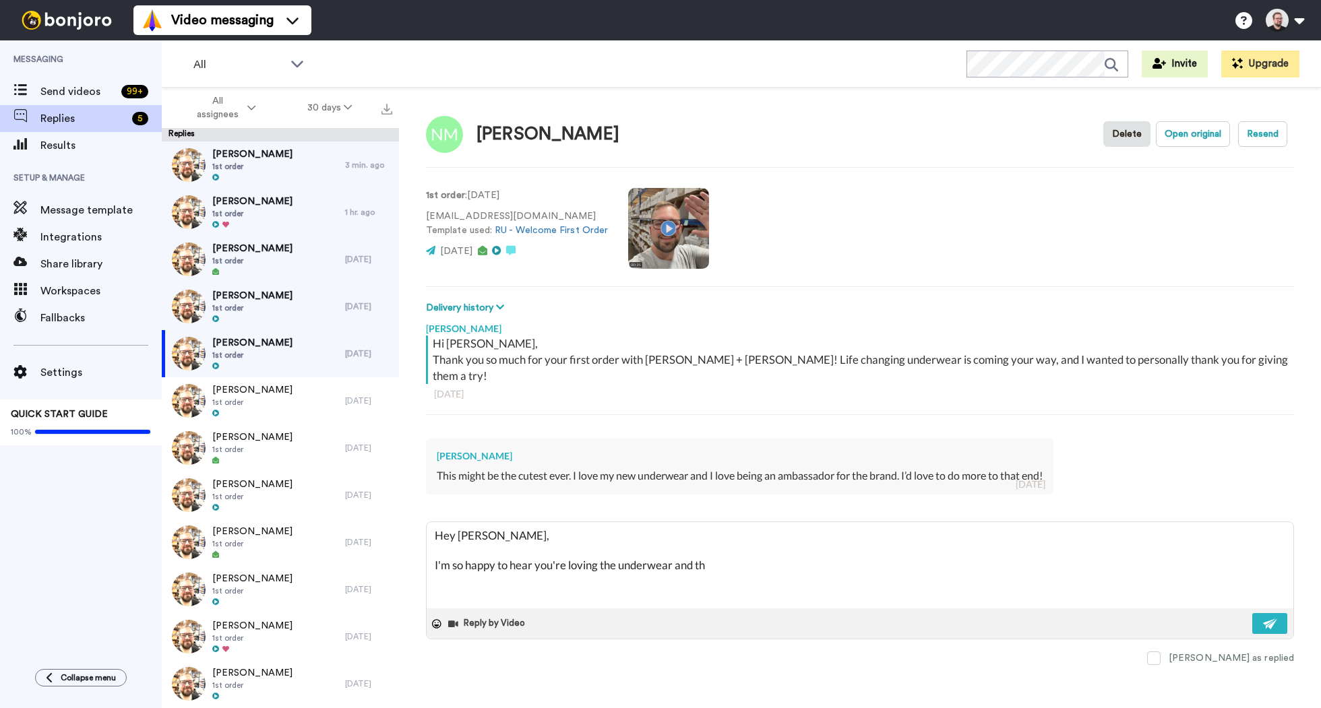
type textarea "x"
type textarea "Hey [PERSON_NAME], I'm so happy to hear you're loving the underwear and than"
type textarea "x"
type textarea "Hey [PERSON_NAME], I'm so happy to hear you're loving the underwear and thank"
type textarea "x"
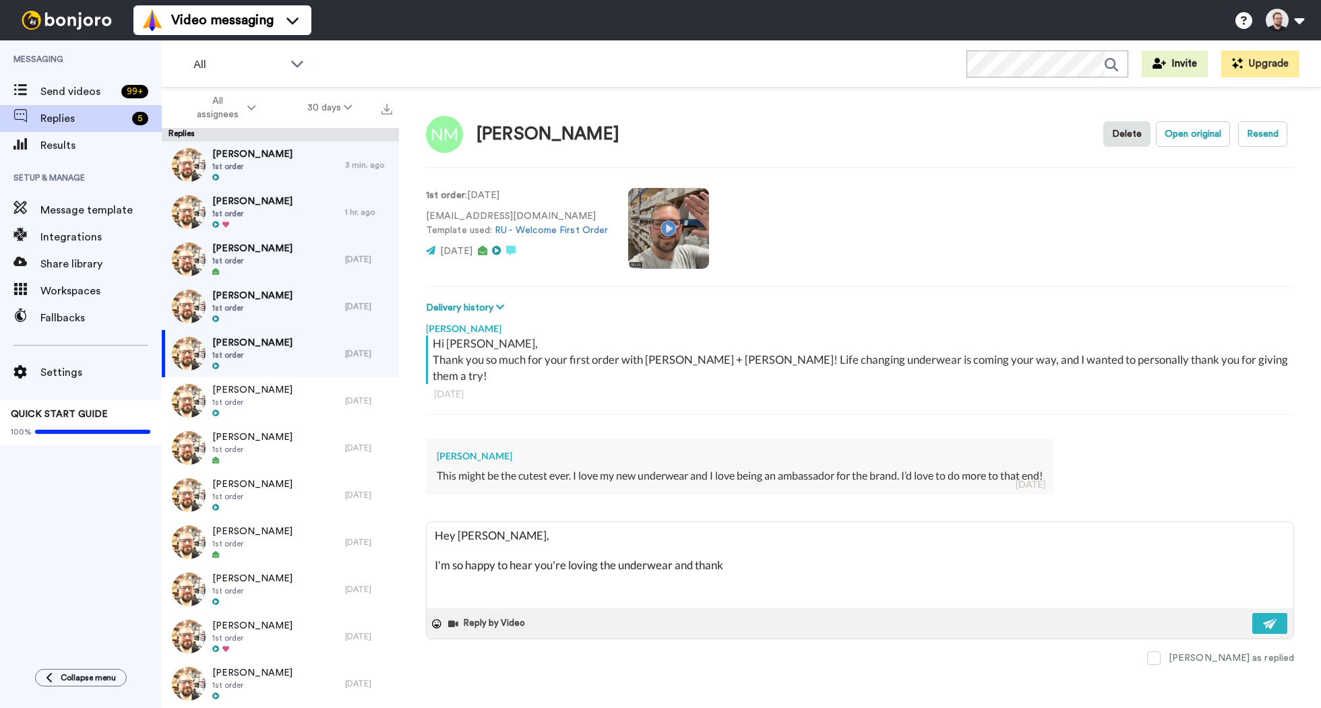
type textarea "Hey [PERSON_NAME], I'm so happy to hear you're loving the underwear and thank"
type textarea "x"
type textarea "Hey [PERSON_NAME], I'm so happy to hear you're loving the underwear and thank y"
type textarea "x"
type textarea "Hey [PERSON_NAME], I'm so happy to hear you're loving the underwear and thank […"
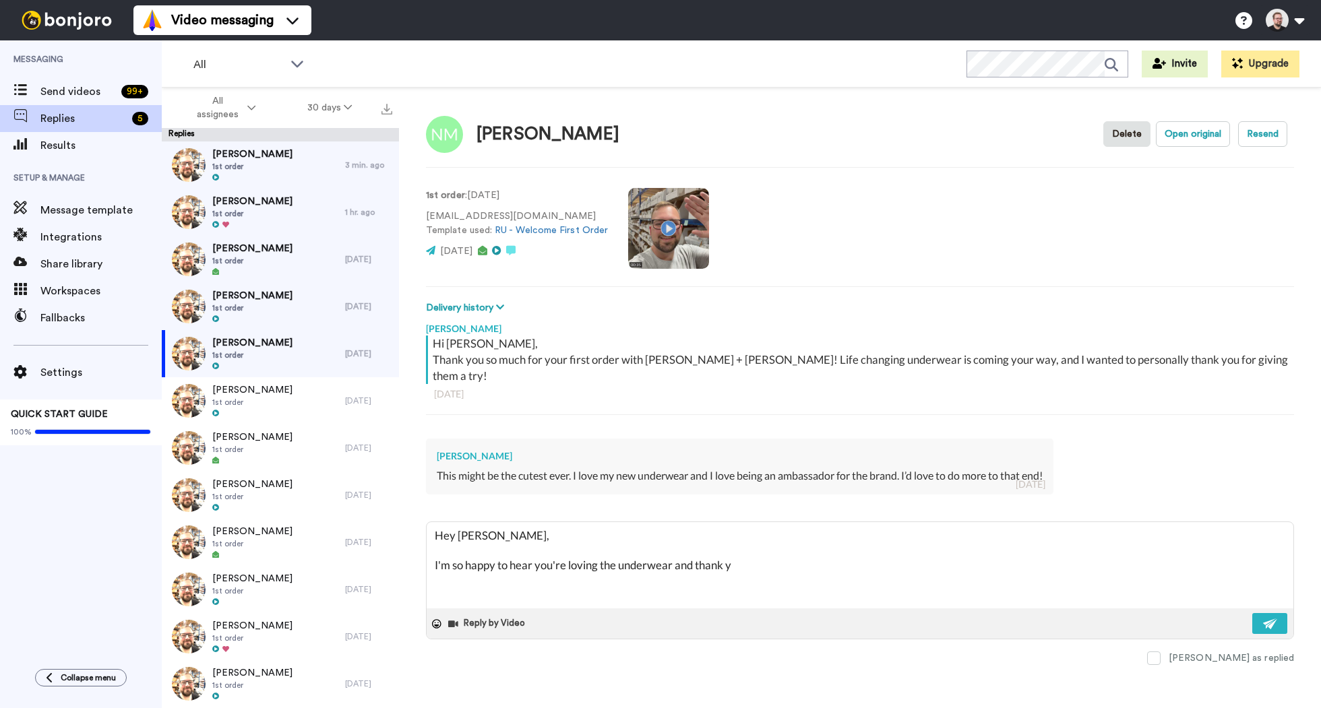
type textarea "x"
type textarea "Hey [PERSON_NAME], I'm so happy to hear you're loving the underwear and thank y…"
type textarea "x"
type textarea "Hey [PERSON_NAME], I'm so happy to hear you're loving the underwear and thank y…"
type textarea "x"
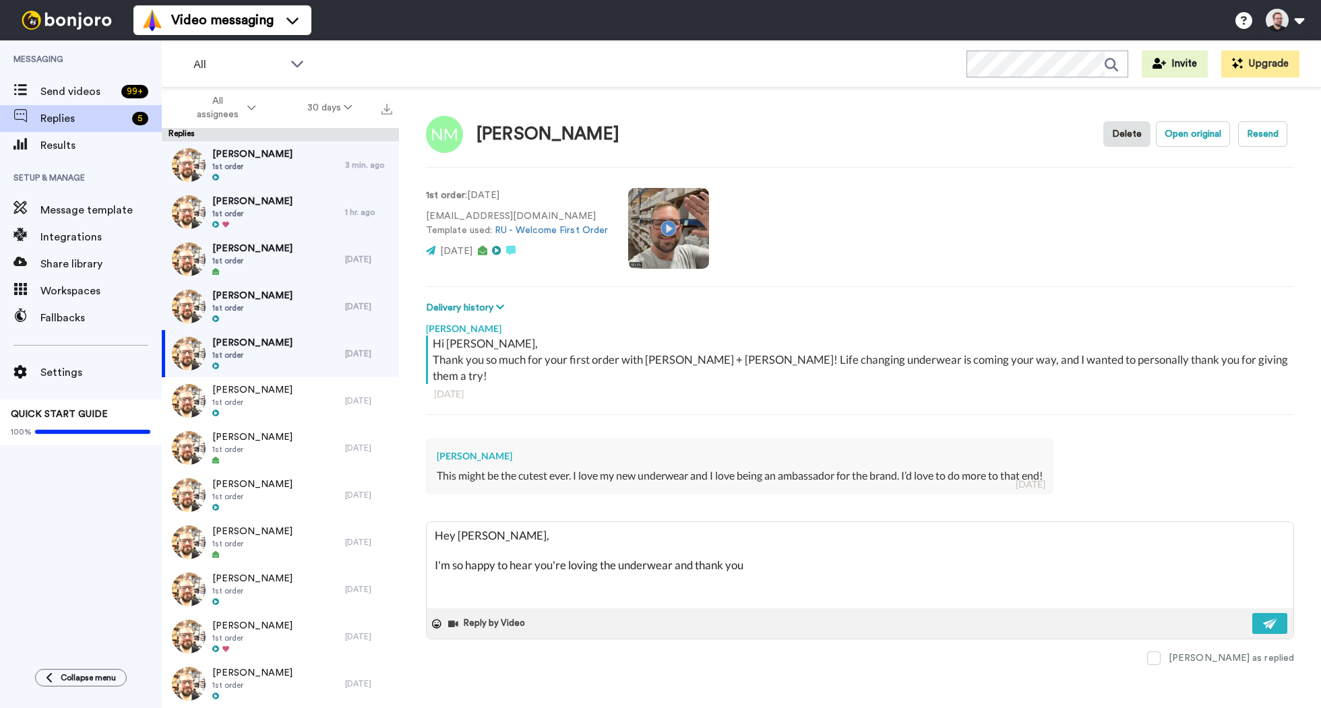
type textarea "Hey [PERSON_NAME], I'm so happy to hear you're loving the underwear and thank y…"
type textarea "x"
type textarea "Hey [PERSON_NAME], I'm so happy to hear you're loving the underwear and thank y…"
type textarea "x"
type textarea "Hey [PERSON_NAME], I'm so happy to hear you're loving the underwear and thank y…"
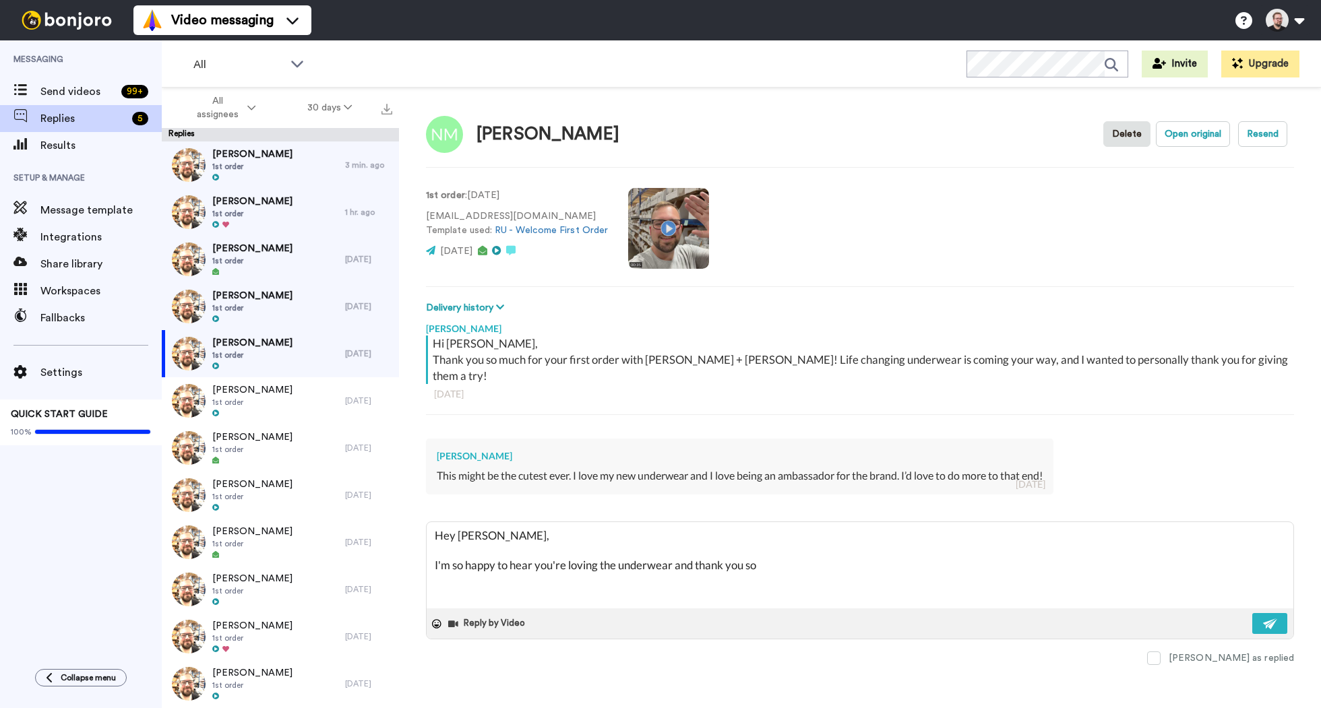
type textarea "x"
type textarea "Hey [PERSON_NAME], I'm so happy to hear you're loving the underwear and thank y…"
type textarea "x"
type textarea "Hey [PERSON_NAME], I'm so happy to hear you're loving the underwear and thank y…"
type textarea "x"
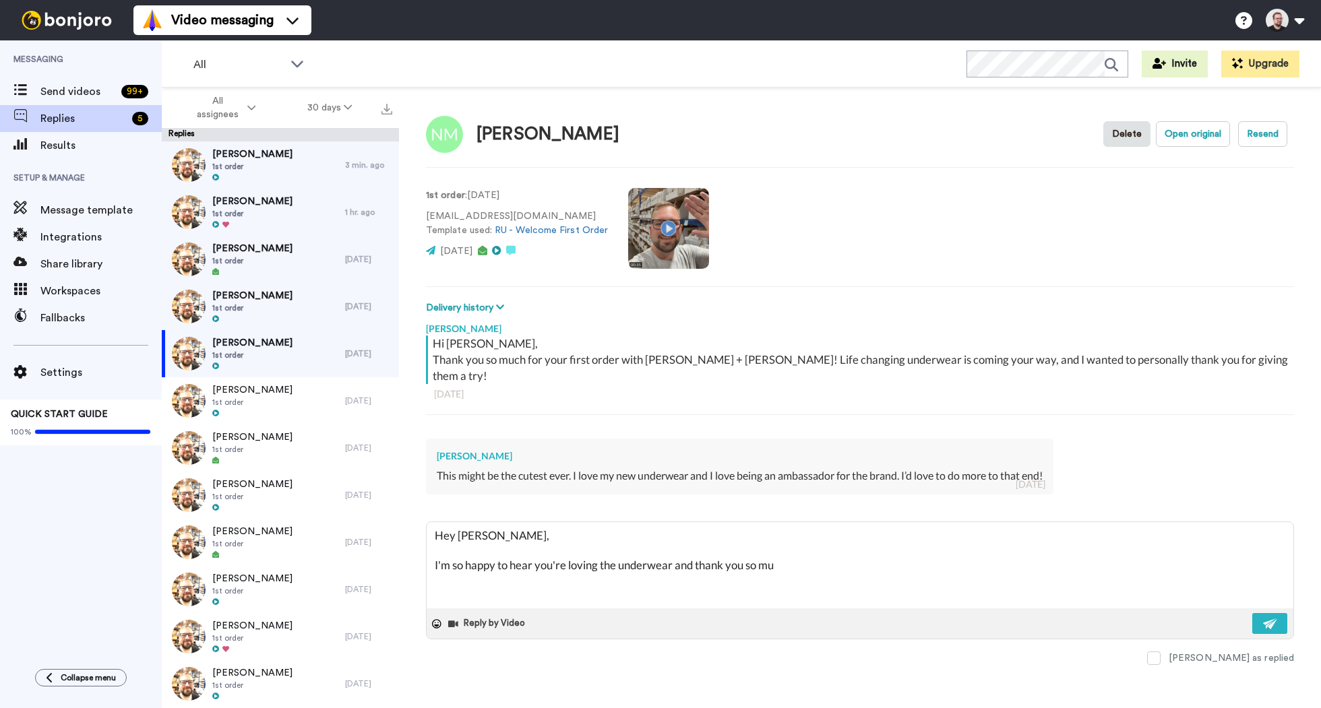
type textarea "Hey [PERSON_NAME], I'm so happy to hear you're loving the underwear and thank y…"
type textarea "x"
type textarea "Hey [PERSON_NAME], I'm so happy to hear you're loving the underwear and thank y…"
type textarea "x"
type textarea "Hey [PERSON_NAME], I'm so happy to hear you're loving the underwear and thank y…"
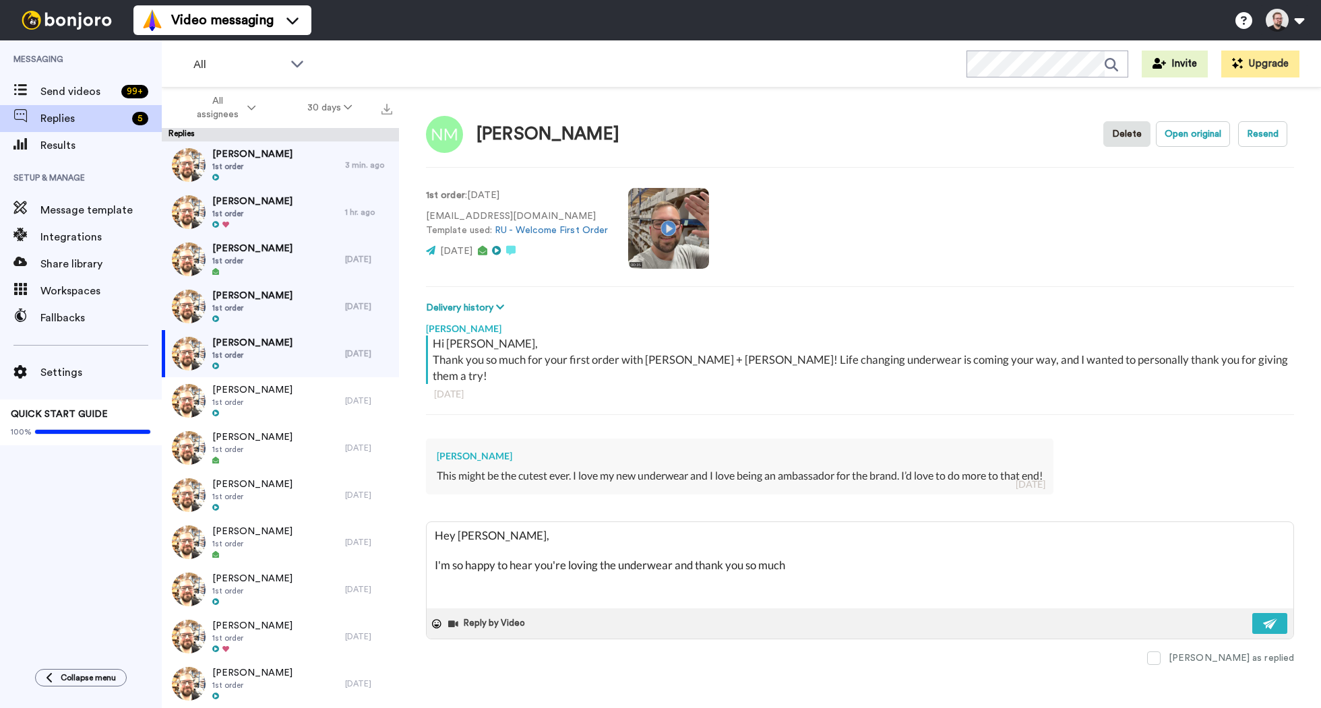
type textarea "x"
type textarea "Hey [PERSON_NAME], I'm so happy to hear you're loving the underwear and thank y…"
type textarea "x"
type textarea "Hey [PERSON_NAME], I'm so happy to hear you're loving the underwear and thank y…"
type textarea "x"
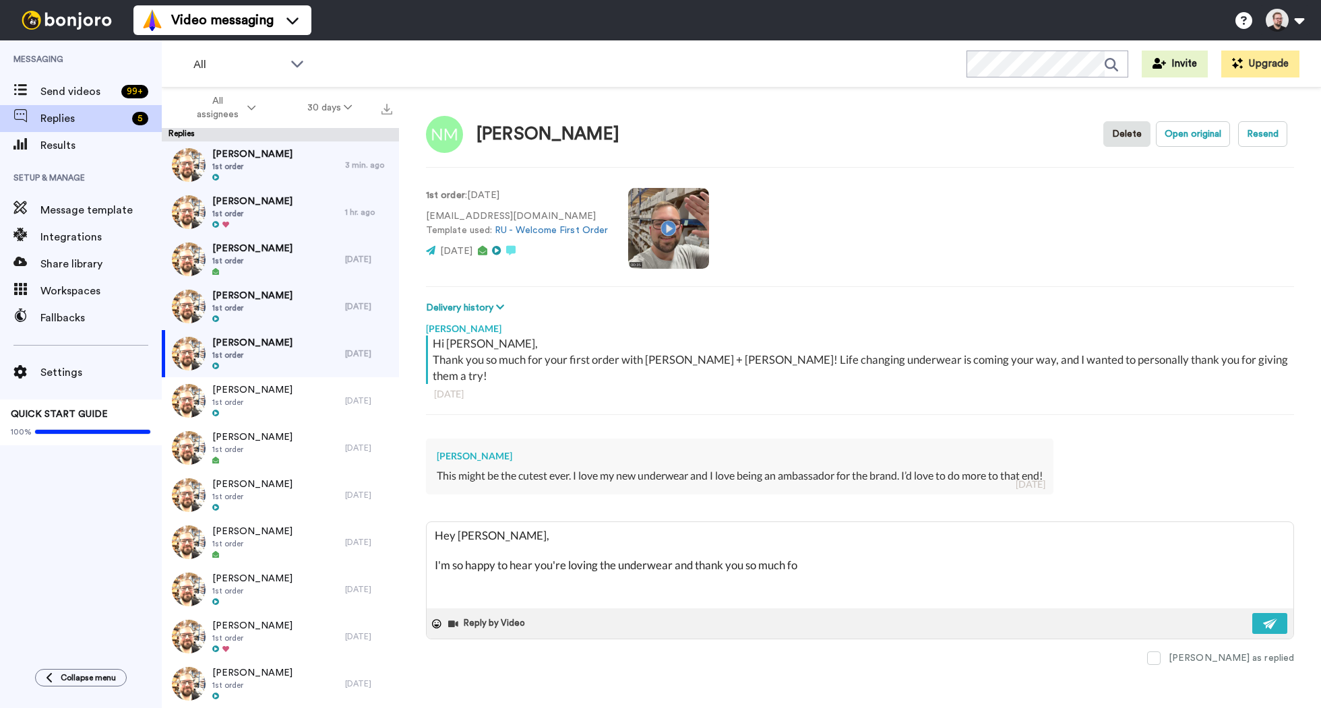
type textarea "Hey [PERSON_NAME], I'm so happy to hear you're loving the underwear and thank y…"
type textarea "x"
type textarea "Hey [PERSON_NAME], I'm so happy to hear you're loving the underwear and thank y…"
type textarea "x"
type textarea "Hey [PERSON_NAME], I'm so happy to hear you're loving the underwear and thank y…"
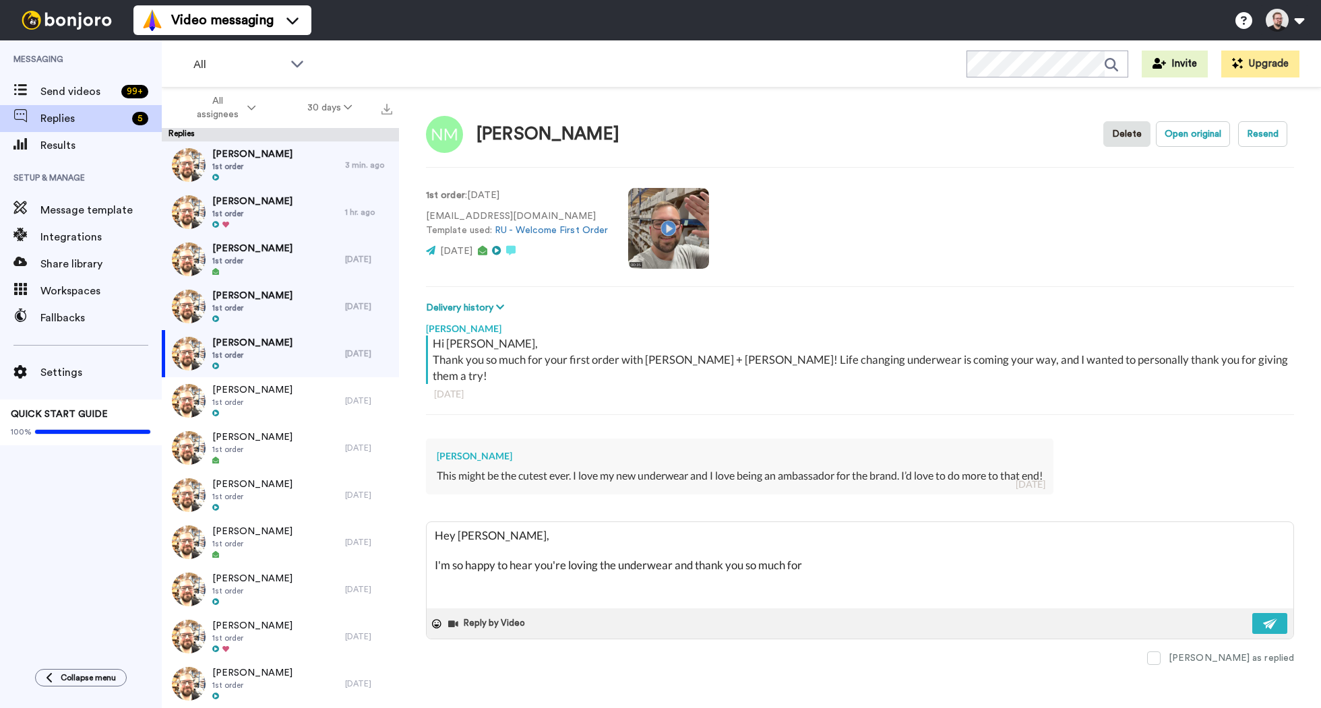
type textarea "x"
type textarea "Hey [PERSON_NAME], I'm so happy to hear you're loving the underwear and thank y…"
type textarea "x"
type textarea "Hey [PERSON_NAME], I'm so happy to hear you're loving the underwear and thank y…"
type textarea "x"
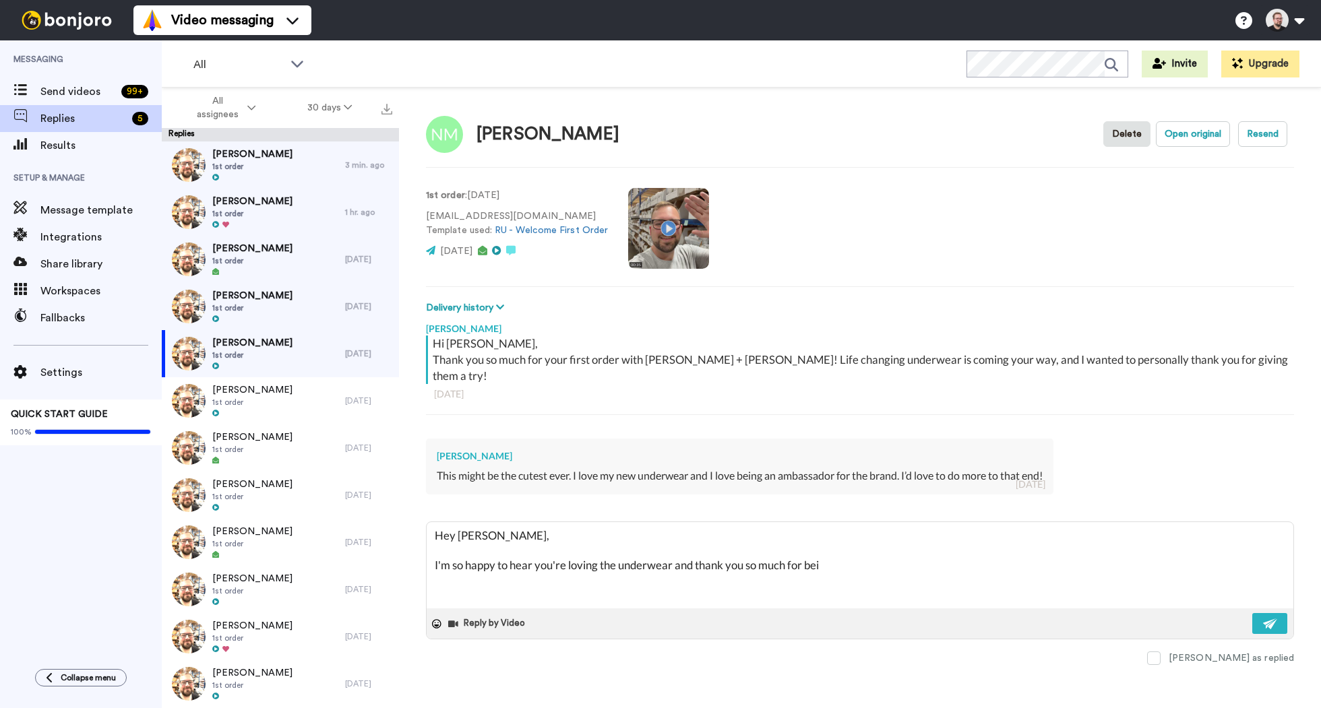
type textarea "Hey [PERSON_NAME], I'm so happy to hear you're loving the underwear and thank y…"
type textarea "x"
type textarea "Hey [PERSON_NAME], I'm so happy to hear you're loving the underwear and thank y…"
type textarea "x"
type textarea "Hey [PERSON_NAME], I'm so happy to hear you're loving the underwear and thank y…"
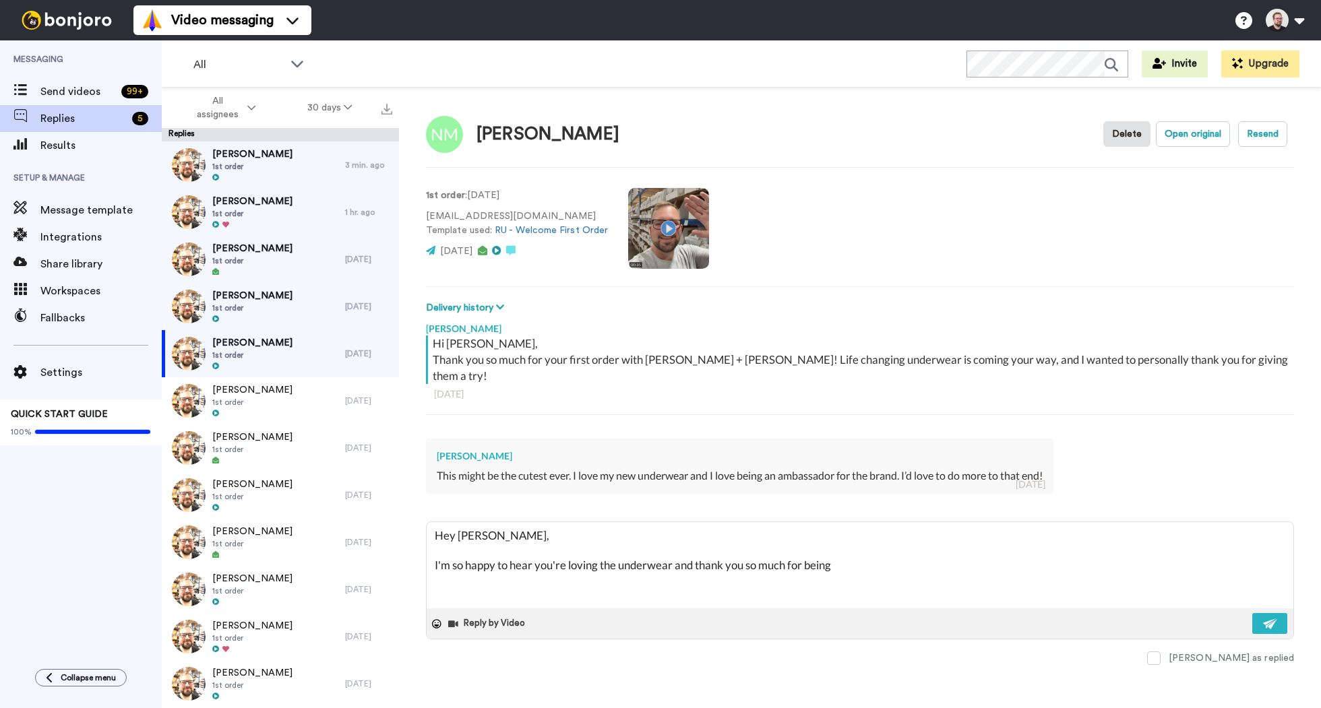
type textarea "x"
type textarea "Hey [PERSON_NAME], I'm so happy to hear you're loving the underwear and thank y…"
type textarea "x"
type textarea "Hey [PERSON_NAME], I'm so happy to hear you're loving the underwear and thank y…"
type textarea "x"
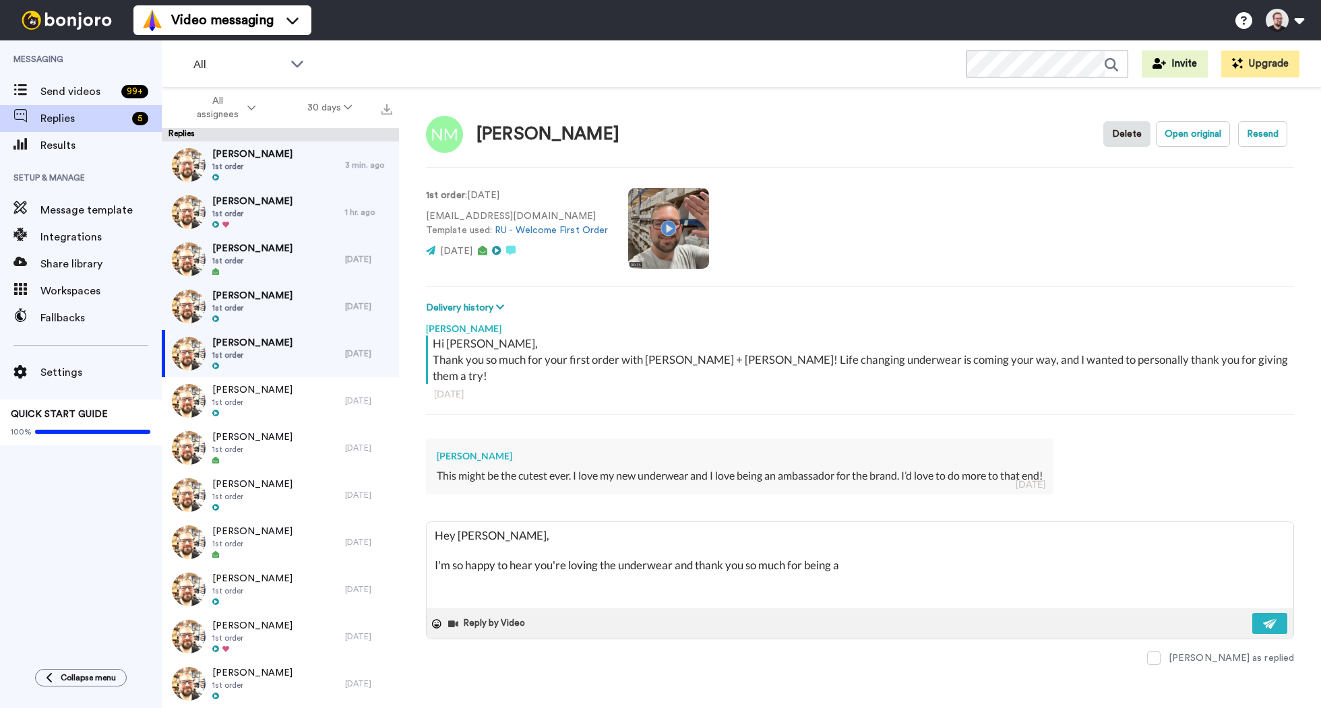
type textarea "Hey [PERSON_NAME], I'm so happy to hear you're loving the underwear and thank y…"
type textarea "x"
type textarea "Hey [PERSON_NAME], I'm so happy to hear you're loving the underwear and thank y…"
type textarea "x"
type textarea "Hey [PERSON_NAME], I'm so happy to hear you're loving the underwear and thank y…"
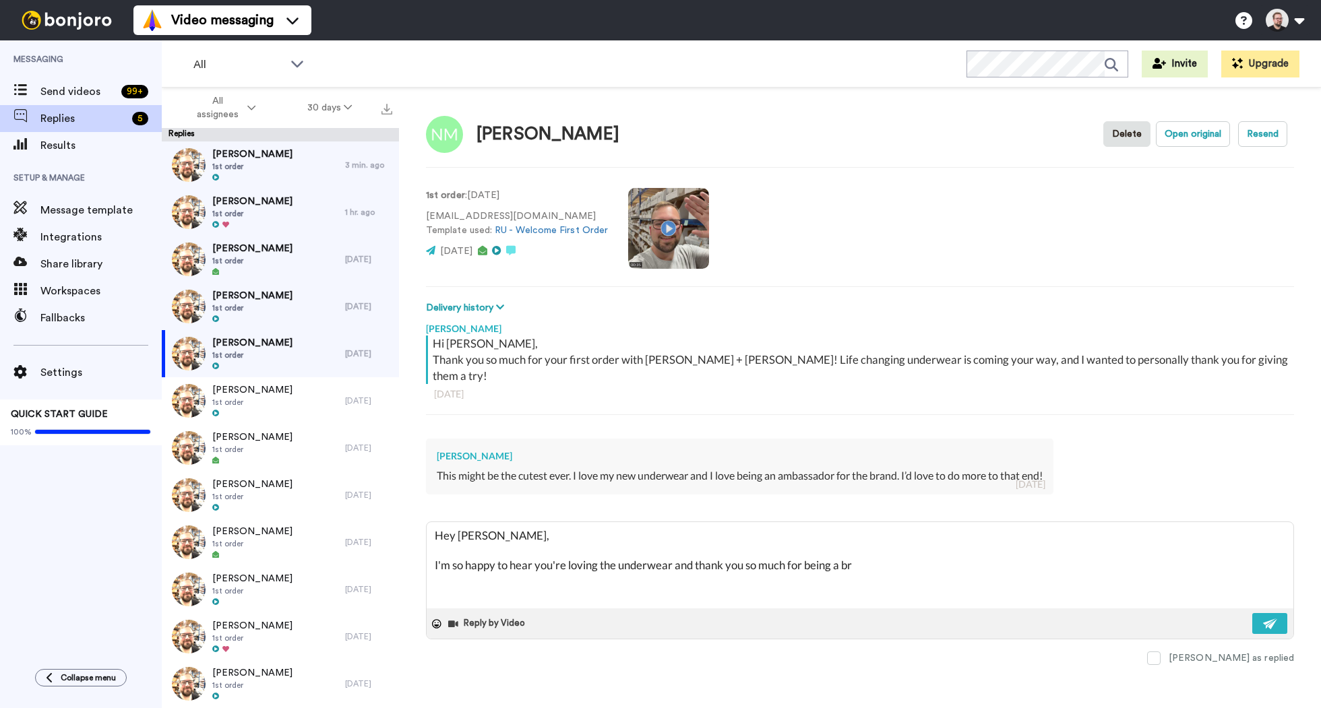
type textarea "x"
type textarea "Hey [PERSON_NAME], I'm so happy to hear you're loving the underwear and thank y…"
